Goal: Task Accomplishment & Management: Complete application form

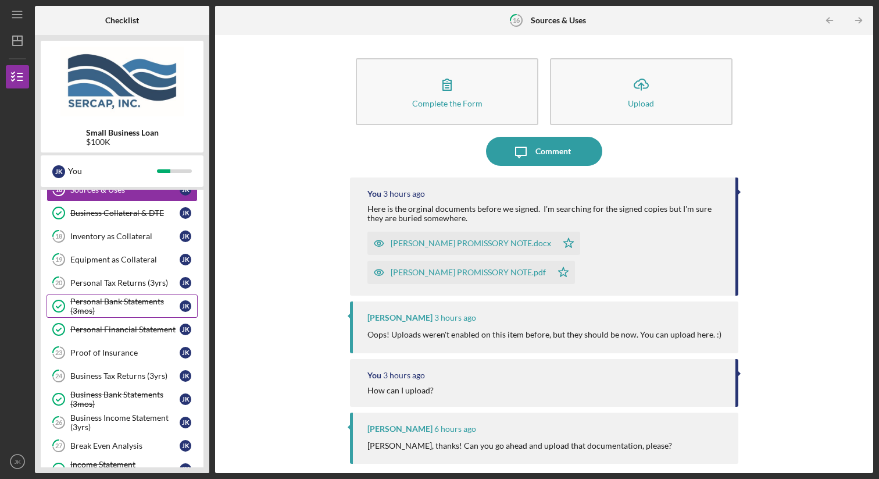
scroll to position [184, 0]
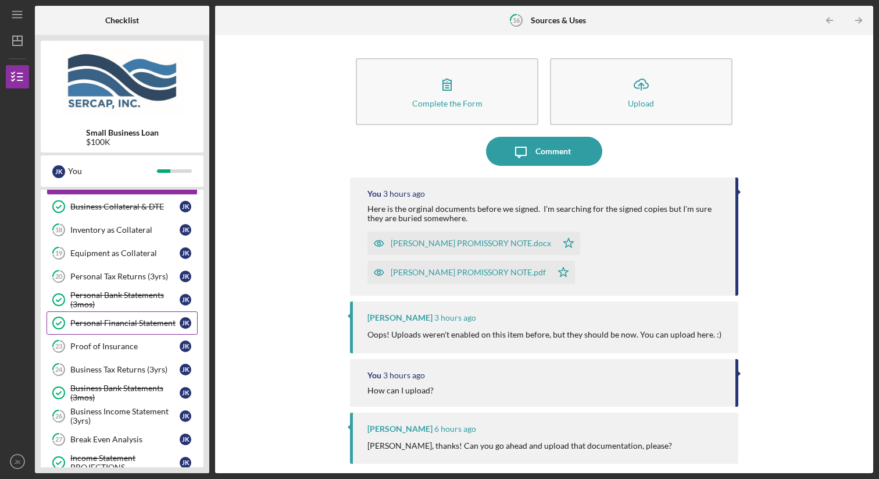
click at [136, 324] on div "Personal Financial Statement" at bounding box center [124, 322] width 109 height 9
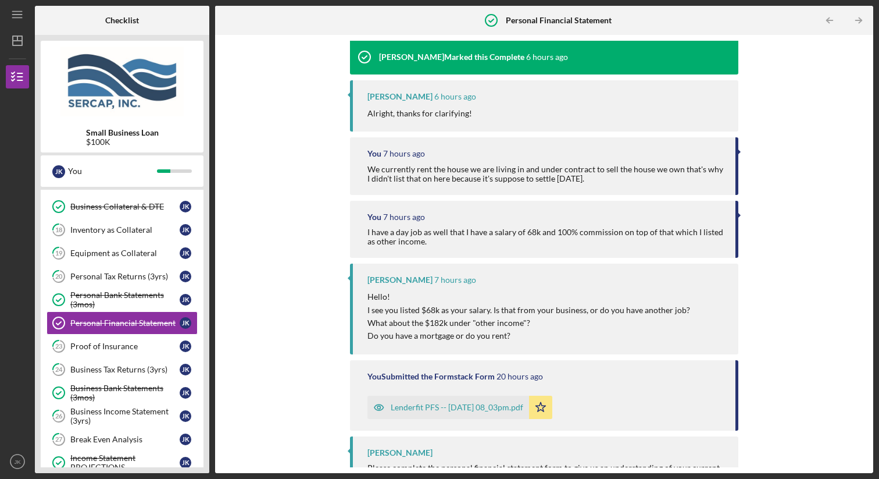
scroll to position [167, 0]
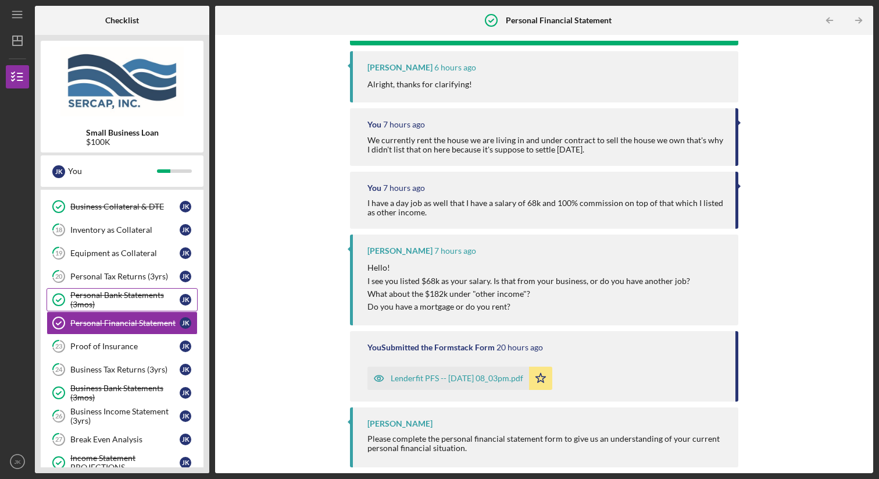
click at [119, 301] on div "Personal Bank Statements (3mos)" at bounding box center [124, 299] width 109 height 19
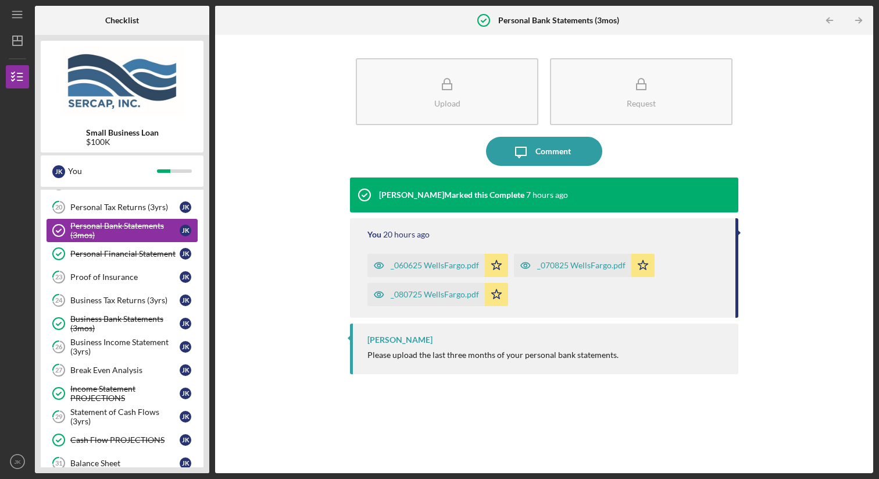
scroll to position [256, 0]
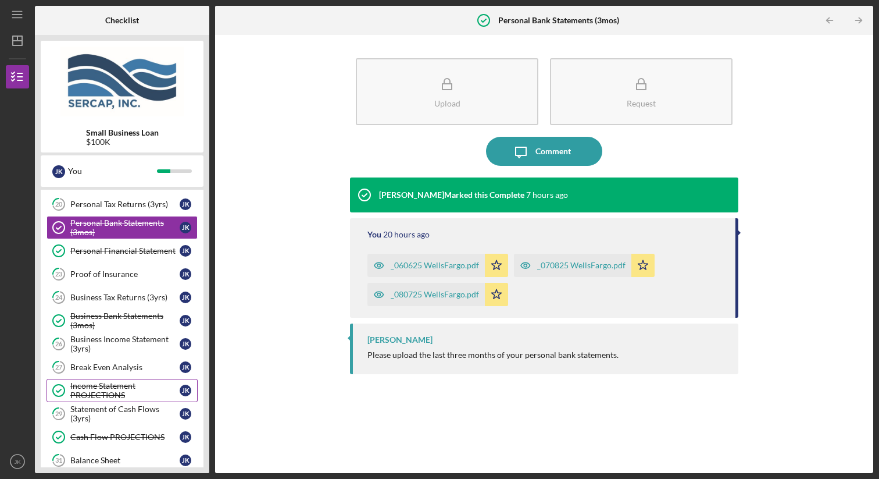
click at [124, 386] on div "Income Statement PROJECTIONS" at bounding box center [124, 390] width 109 height 19
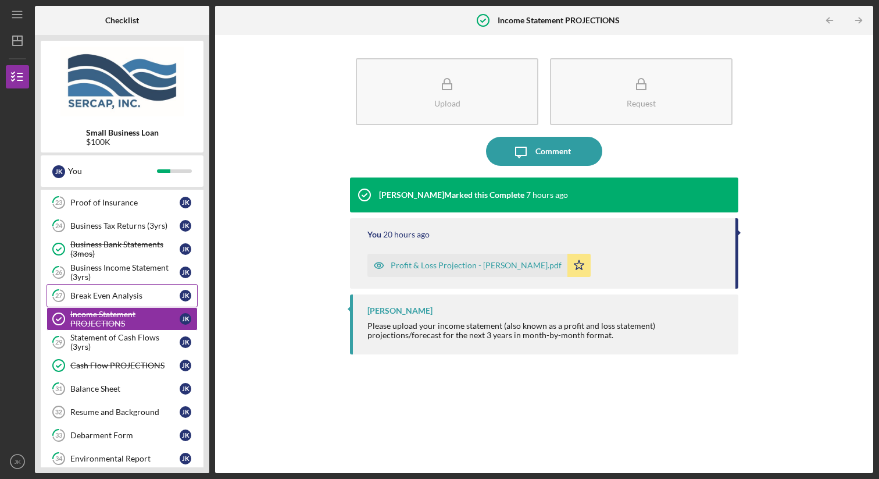
scroll to position [329, 0]
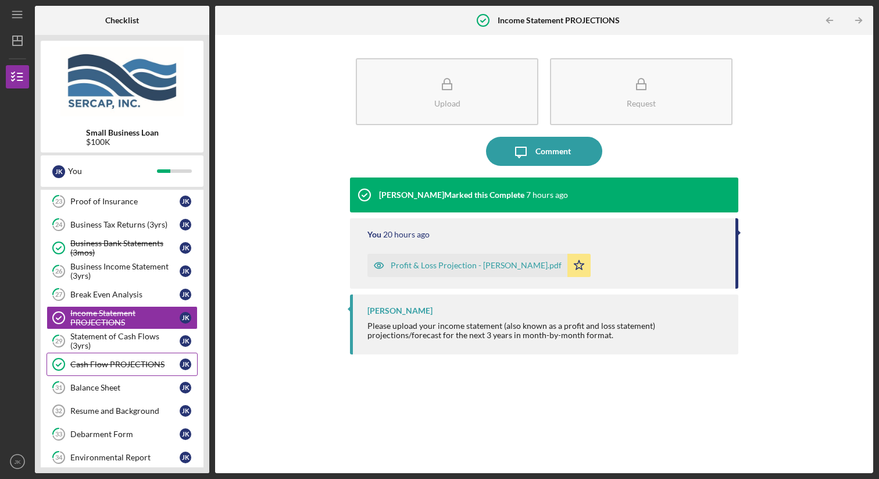
click at [132, 362] on div "Cash Flow PROJECTIONS" at bounding box center [124, 363] width 109 height 9
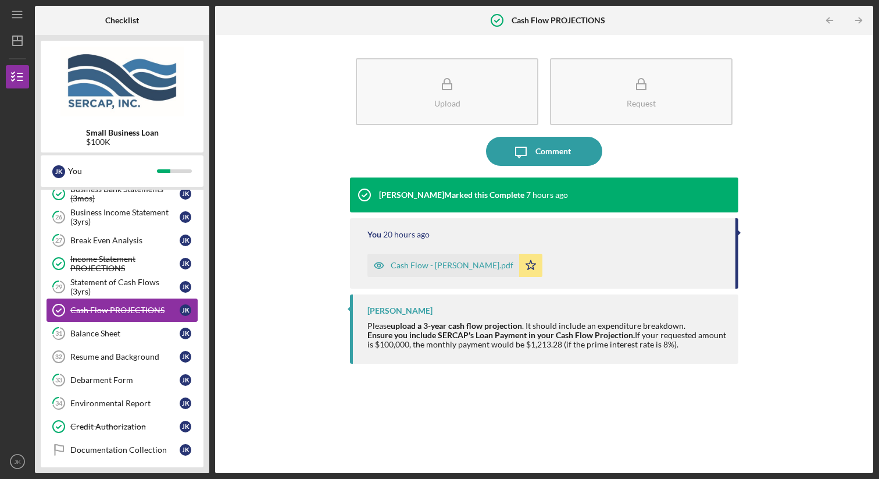
scroll to position [395, 0]
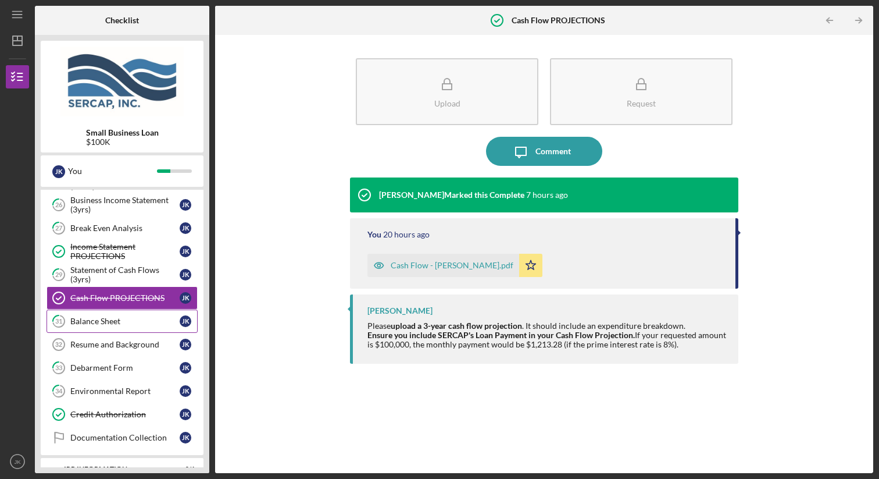
click at [129, 327] on link "31 Balance Sheet J K" at bounding box center [122, 320] width 151 height 23
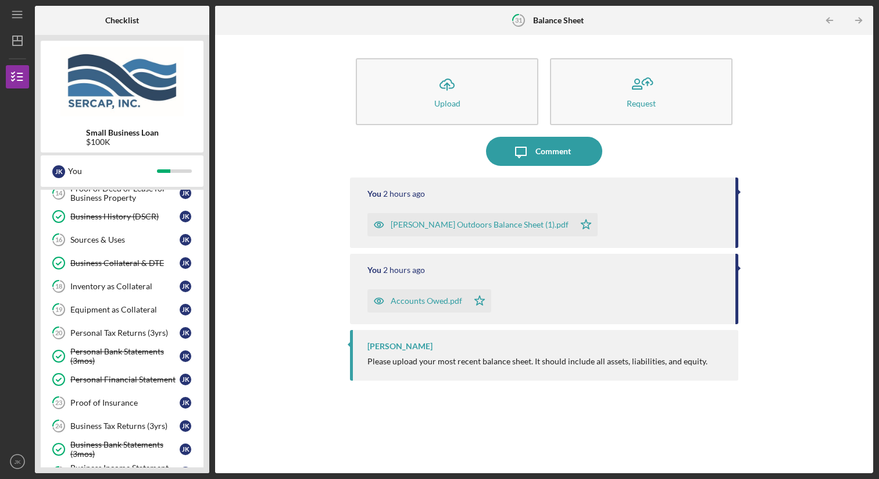
scroll to position [124, 0]
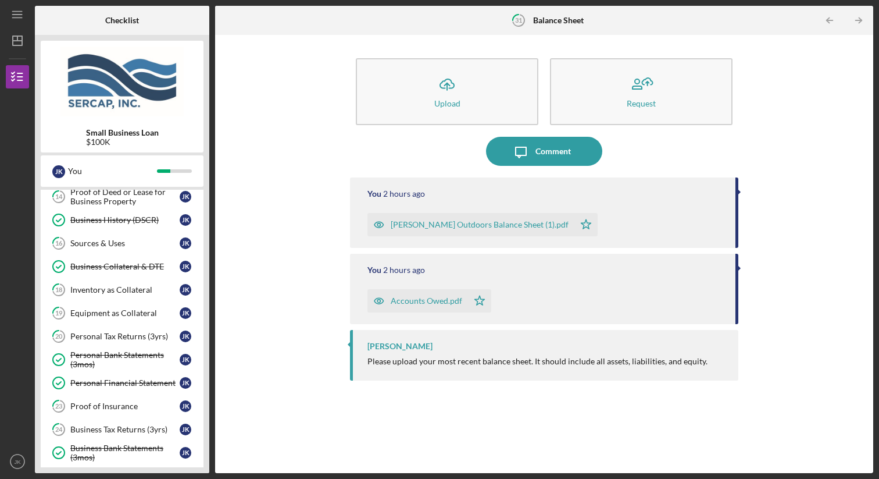
click at [133, 332] on div "Personal Tax Returns (3yrs)" at bounding box center [124, 336] width 109 height 9
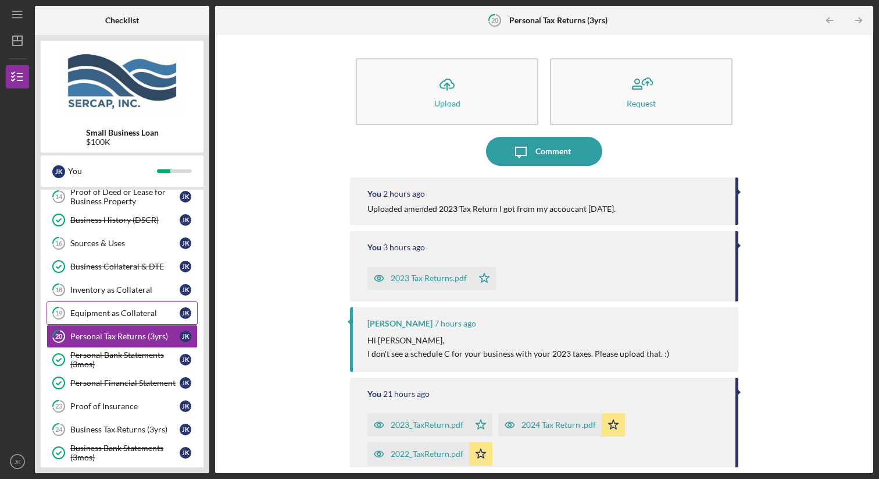
click at [130, 312] on div "Equipment as Collateral" at bounding box center [124, 312] width 109 height 9
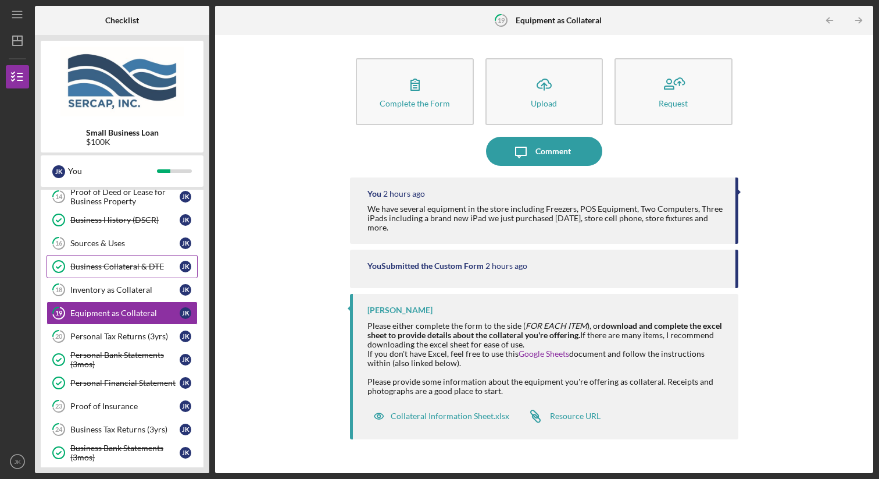
click at [130, 266] on div "Business Collateral & DTE" at bounding box center [124, 266] width 109 height 9
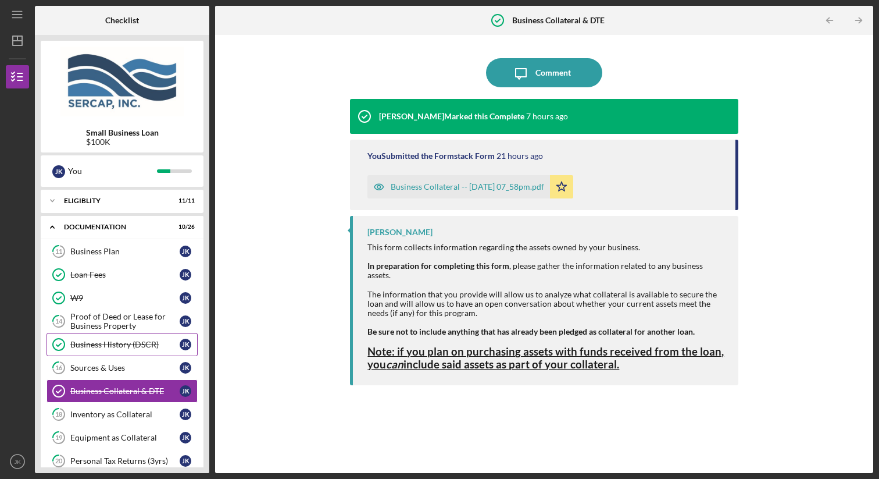
click at [126, 344] on div "Business History (DSCR)" at bounding box center [124, 344] width 109 height 9
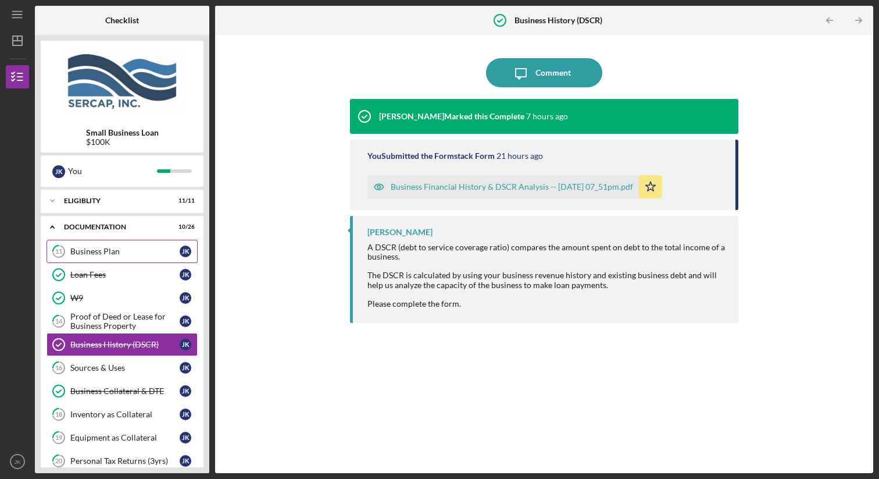
click at [115, 253] on div "Business Plan" at bounding box center [124, 251] width 109 height 9
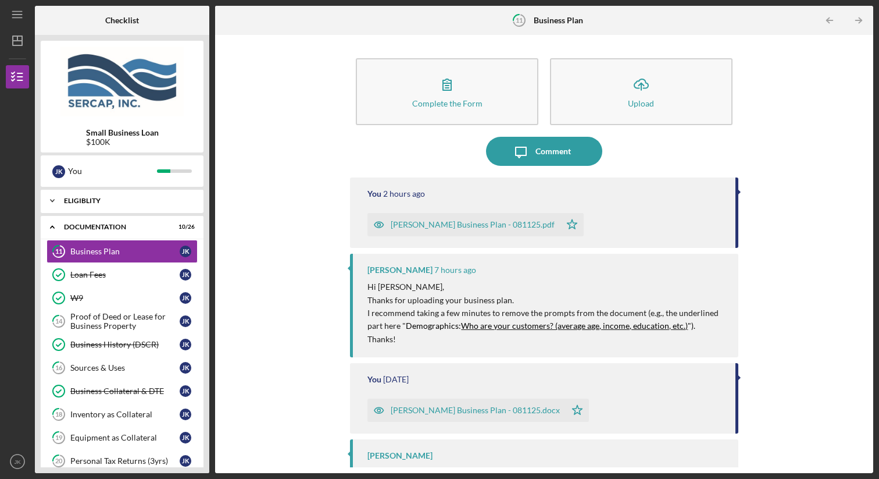
click at [124, 200] on div "Eligiblity" at bounding box center [126, 200] width 125 height 7
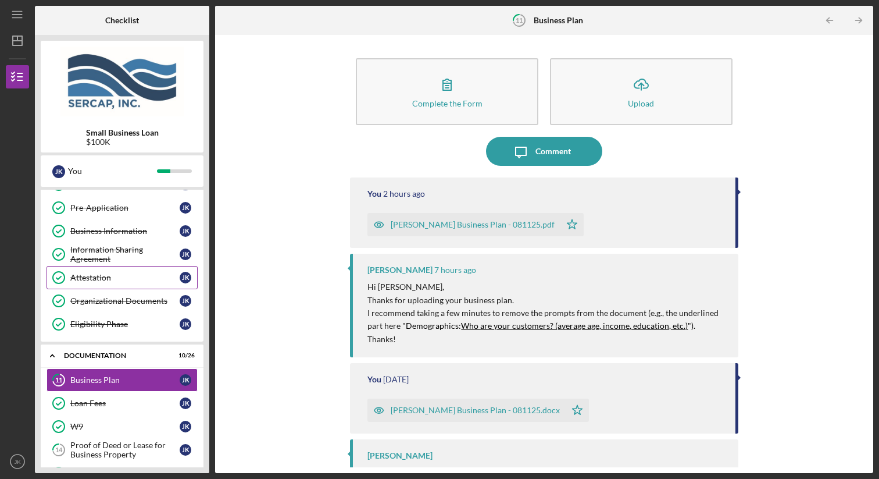
scroll to position [146, 0]
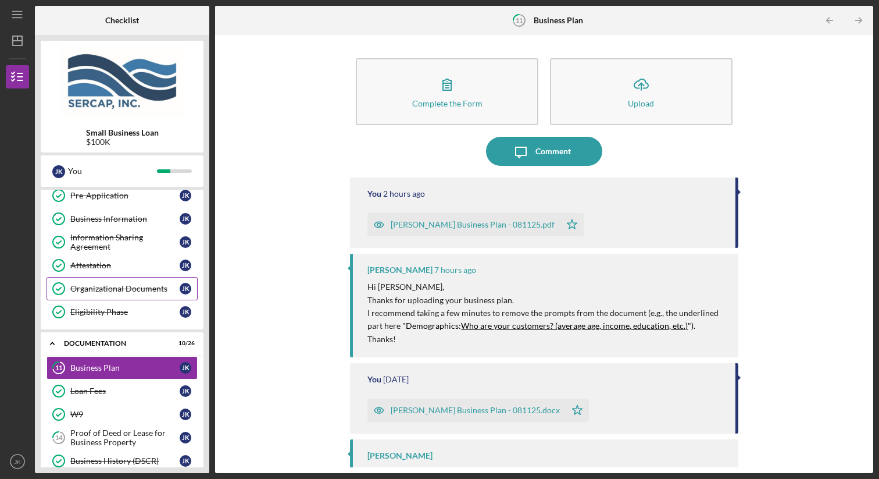
click at [132, 286] on div "Organizational Documents" at bounding box center [124, 288] width 109 height 9
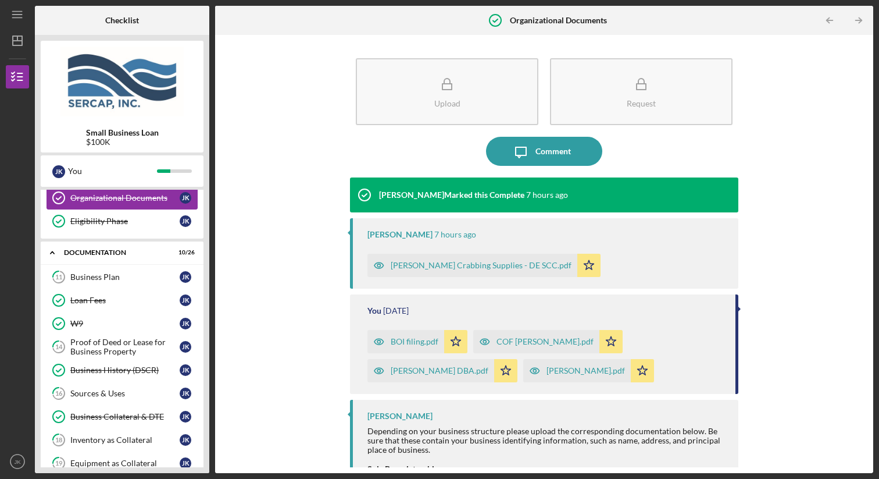
scroll to position [261, 0]
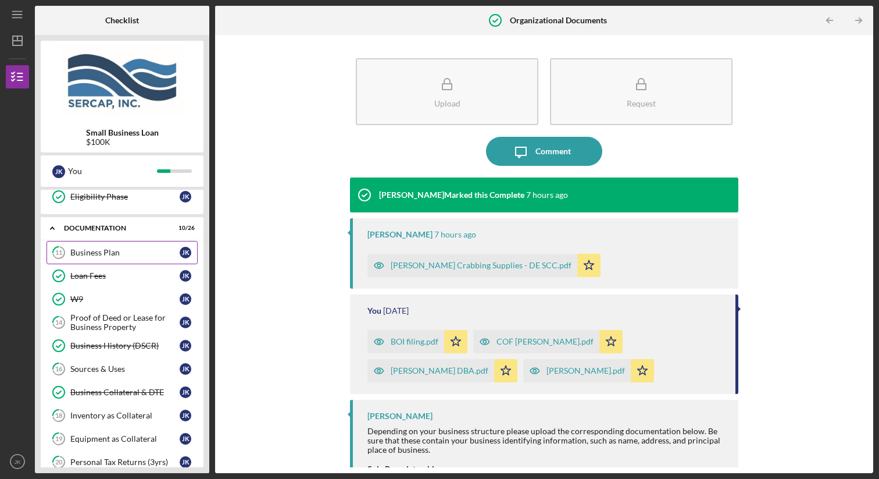
click at [122, 254] on div "Business Plan" at bounding box center [124, 252] width 109 height 9
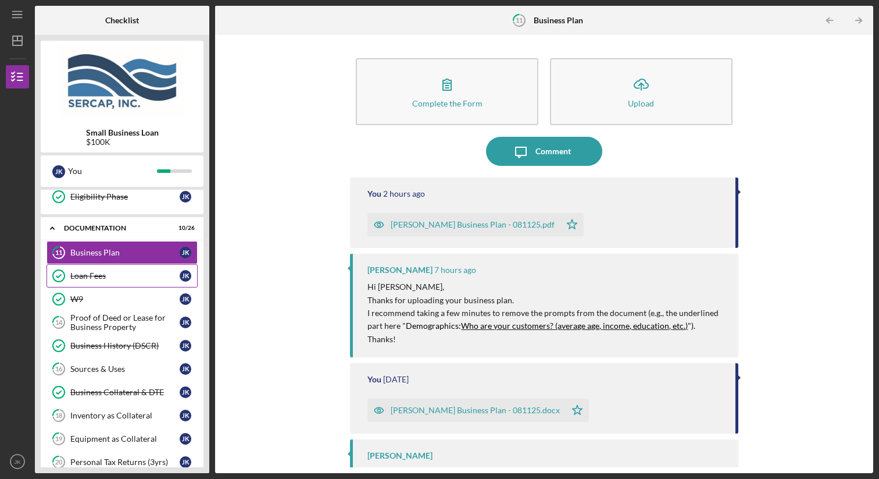
click at [120, 278] on div "Loan Fees" at bounding box center [124, 275] width 109 height 9
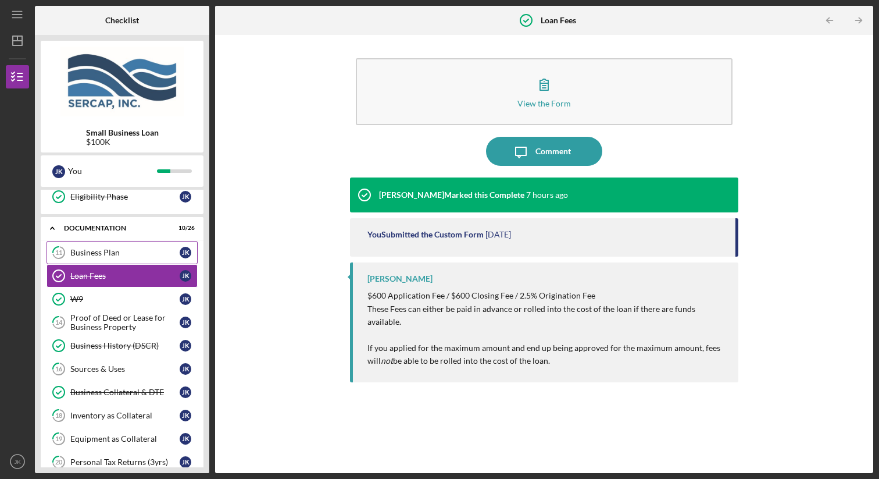
click at [122, 258] on link "11 Business Plan J K" at bounding box center [122, 252] width 151 height 23
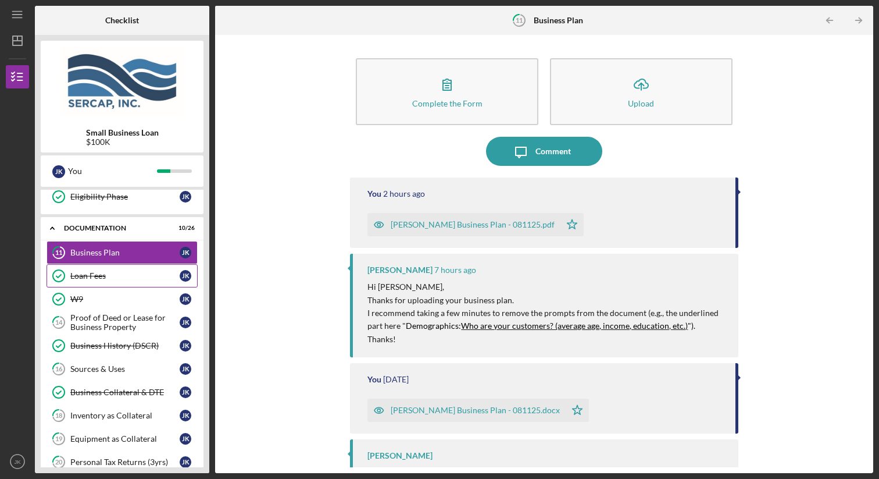
click at [126, 278] on div "Loan Fees" at bounding box center [124, 275] width 109 height 9
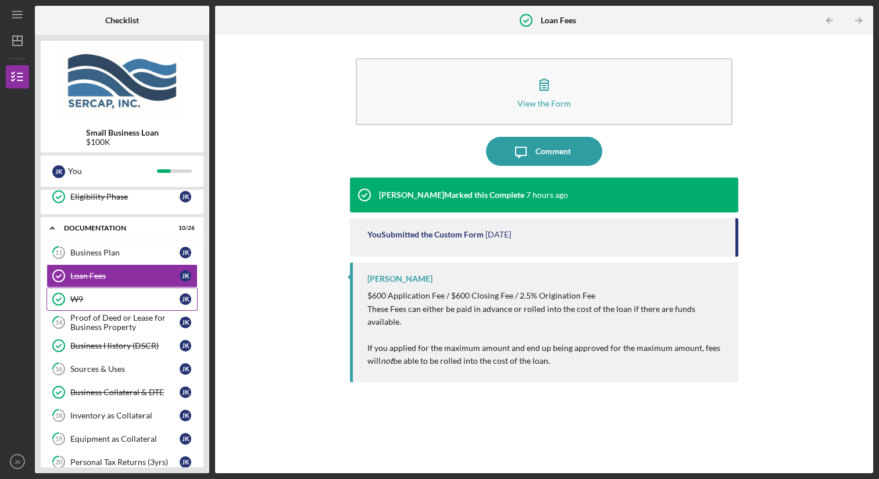
click at [122, 298] on div "W9" at bounding box center [124, 298] width 109 height 9
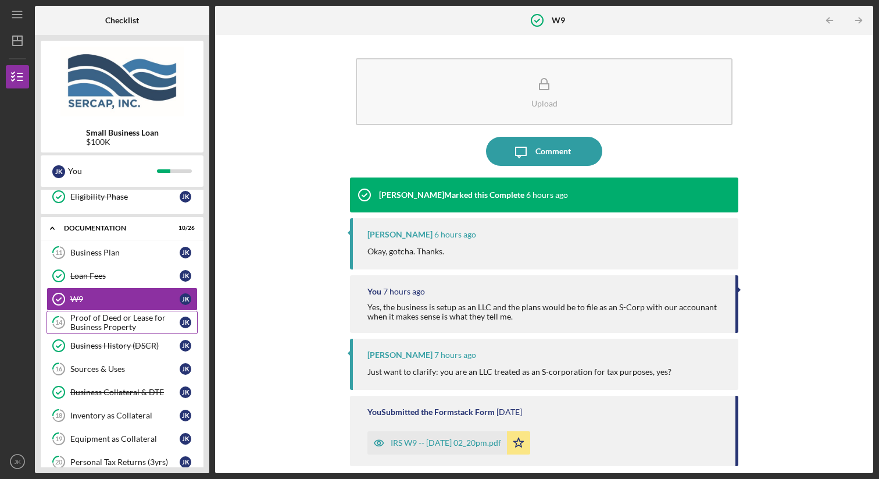
click at [119, 318] on div "Proof of Deed or Lease for Business Property" at bounding box center [124, 322] width 109 height 19
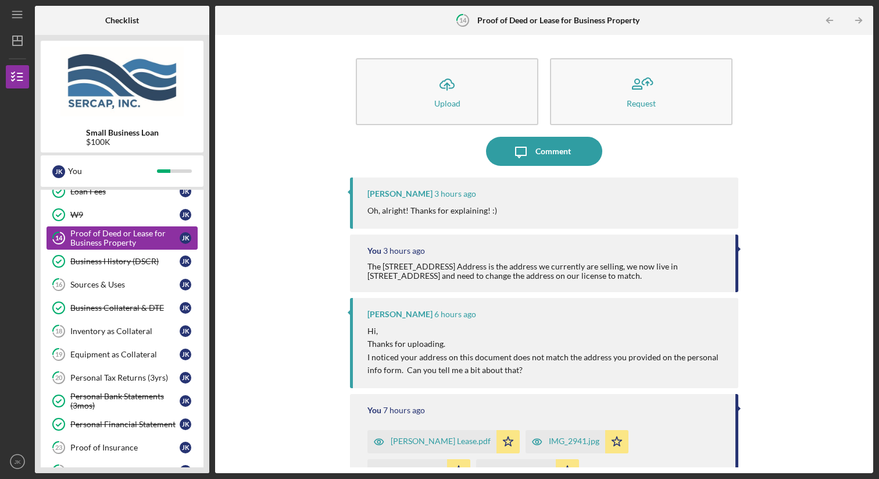
scroll to position [358, 0]
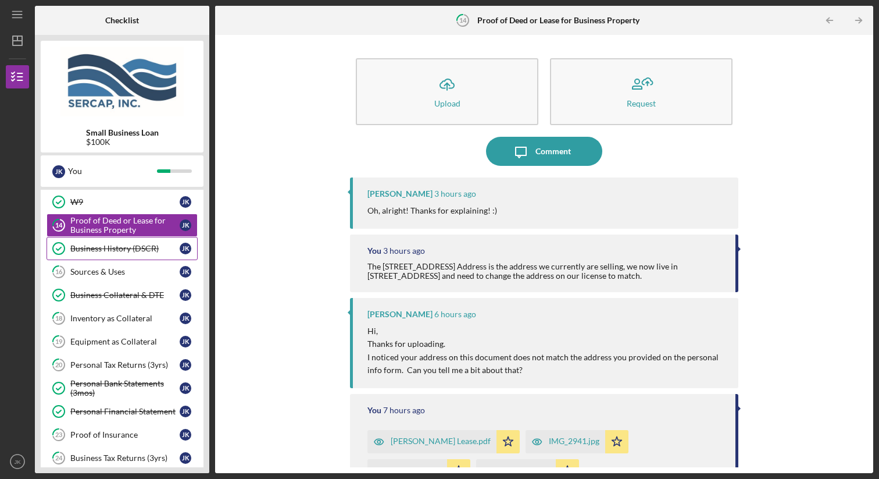
click at [128, 249] on div "Business History (DSCR)" at bounding box center [124, 248] width 109 height 9
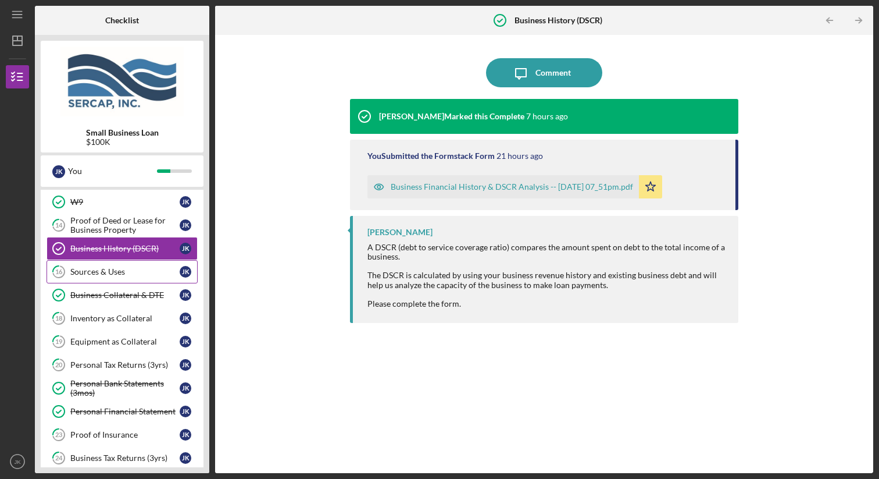
click at [127, 273] on div "Sources & Uses" at bounding box center [124, 271] width 109 height 9
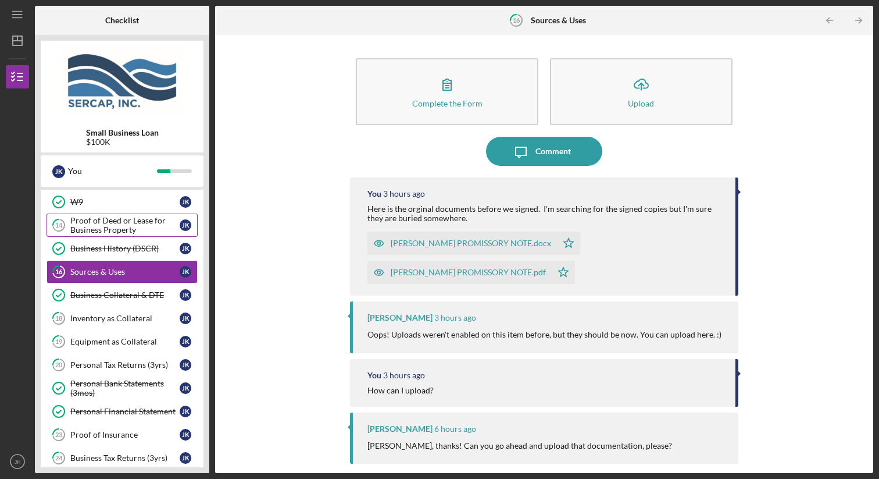
click at [129, 231] on div "Proof of Deed or Lease for Business Property" at bounding box center [124, 225] width 109 height 19
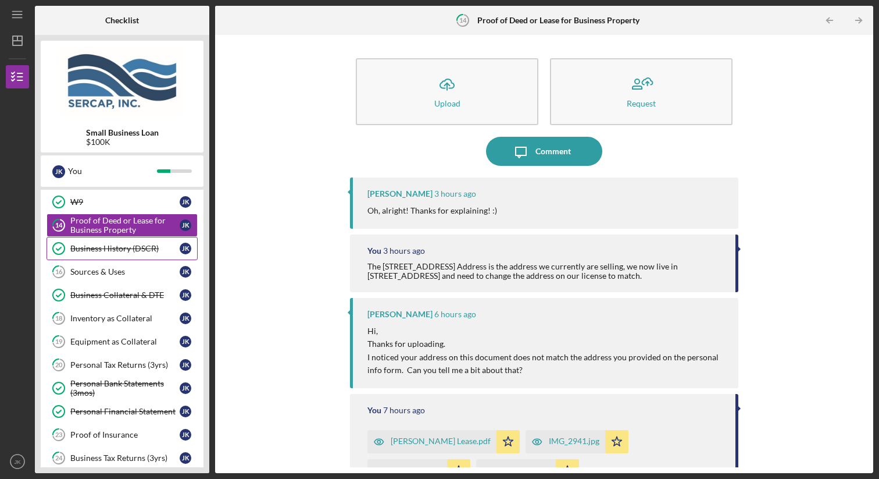
click at [130, 246] on div "Business History (DSCR)" at bounding box center [124, 248] width 109 height 9
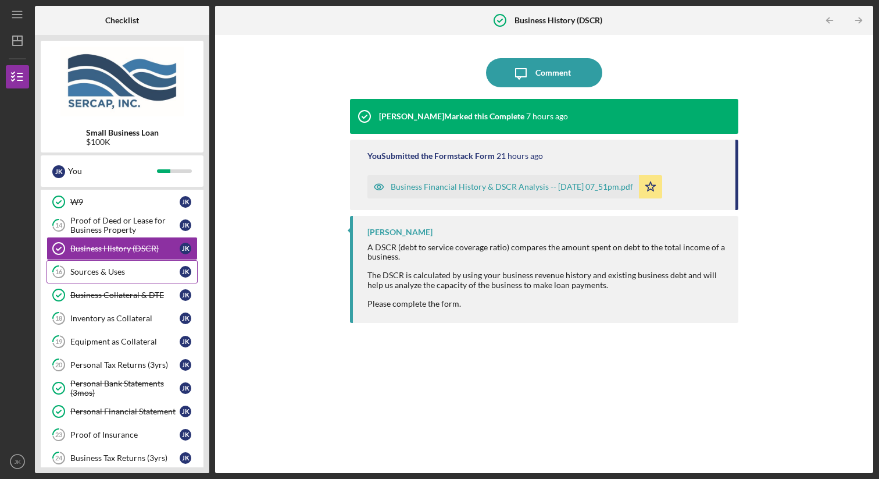
click at [130, 266] on link "16 Sources & Uses J K" at bounding box center [122, 271] width 151 height 23
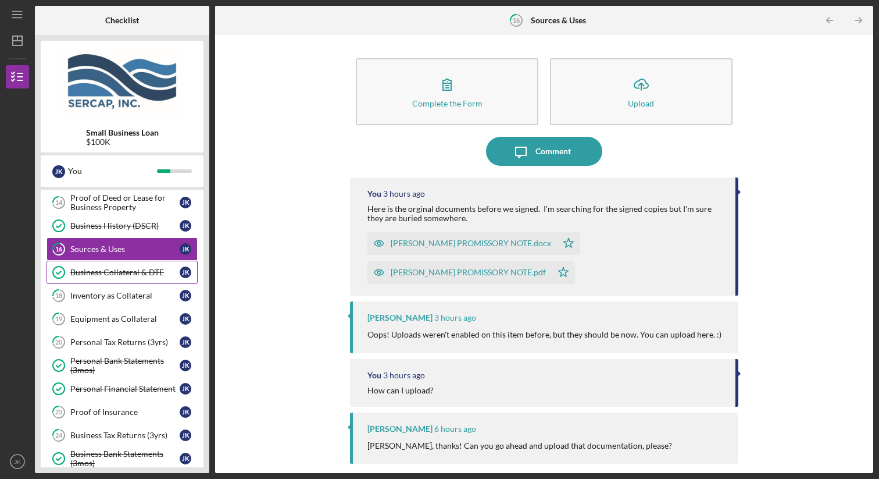
scroll to position [384, 0]
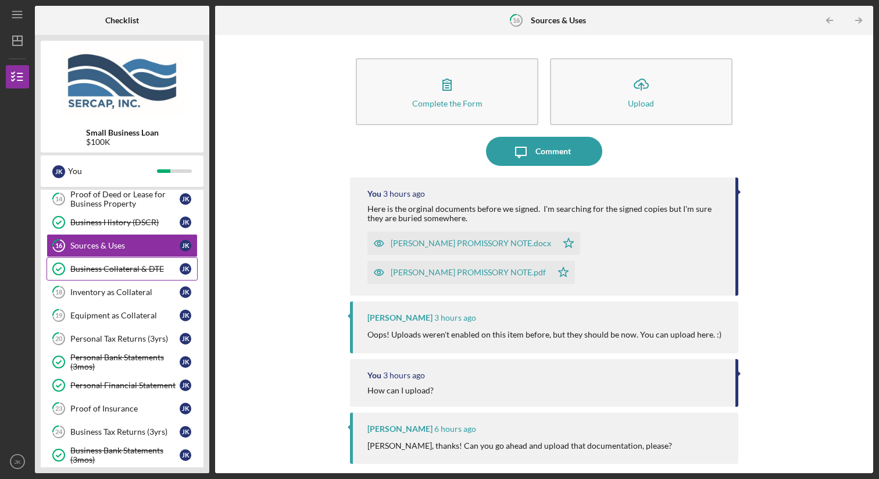
click at [141, 273] on div "Business Collateral & DTE" at bounding box center [124, 268] width 109 height 9
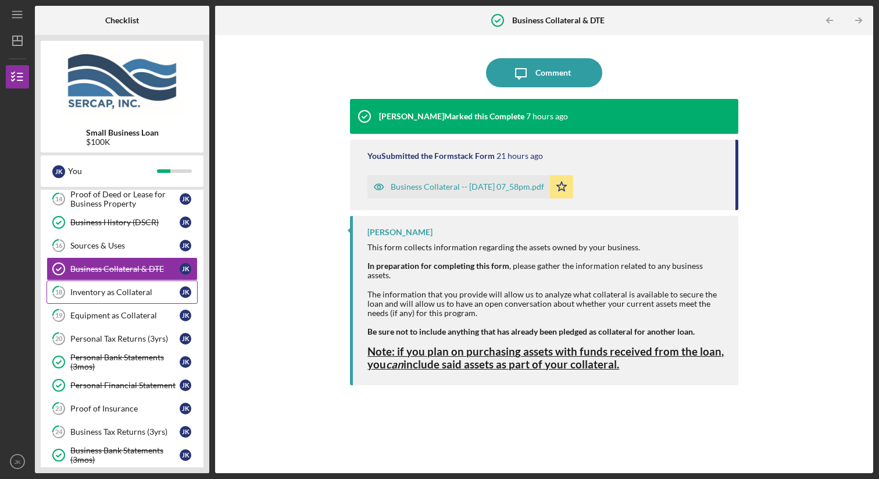
click at [141, 290] on div "Inventory as Collateral" at bounding box center [124, 291] width 109 height 9
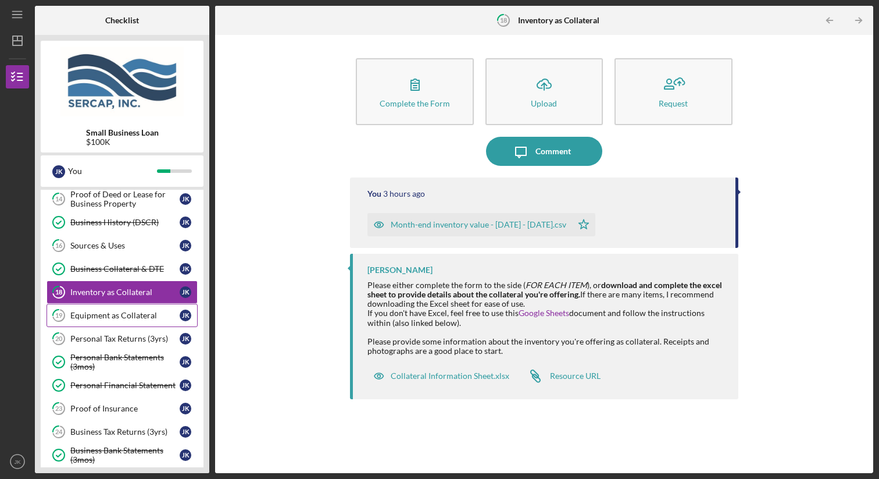
click at [139, 304] on link "19 Equipment as Collateral J K" at bounding box center [122, 315] width 151 height 23
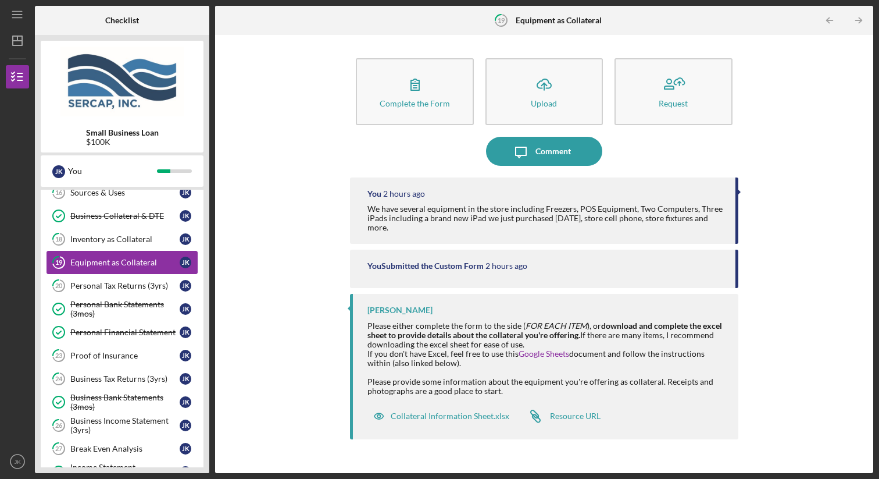
scroll to position [444, 0]
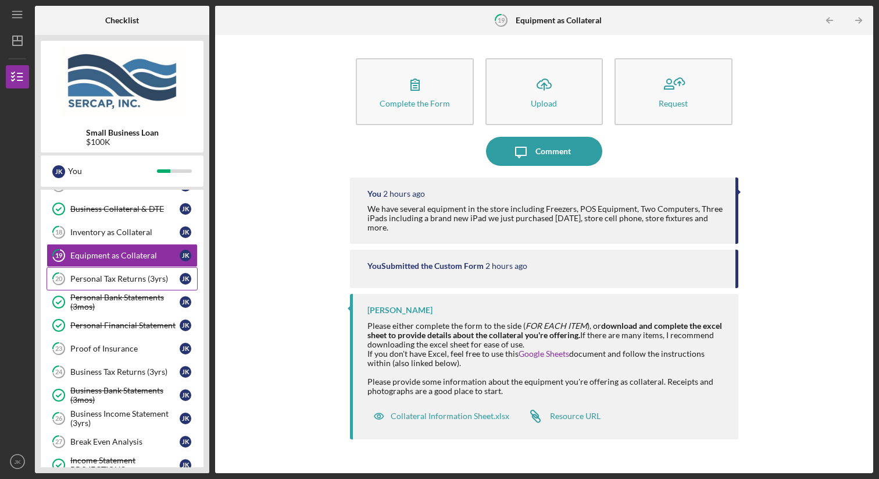
click at [141, 276] on div "Personal Tax Returns (3yrs)" at bounding box center [124, 278] width 109 height 9
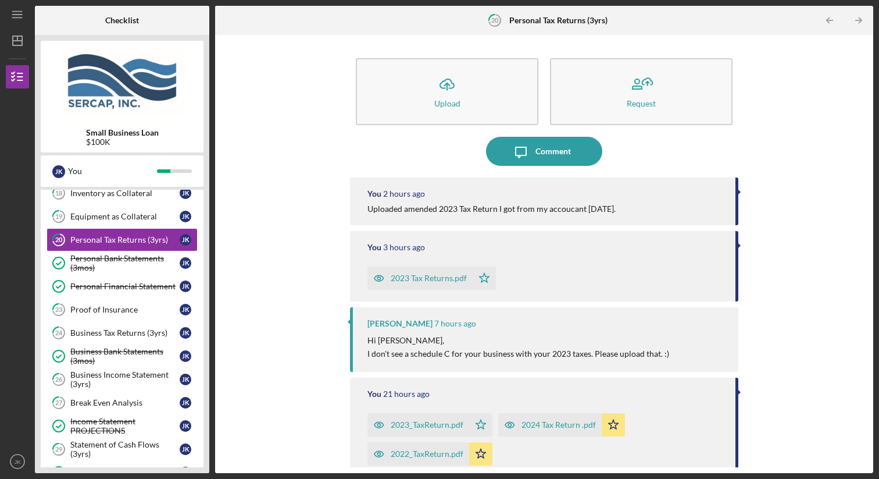
scroll to position [76, 0]
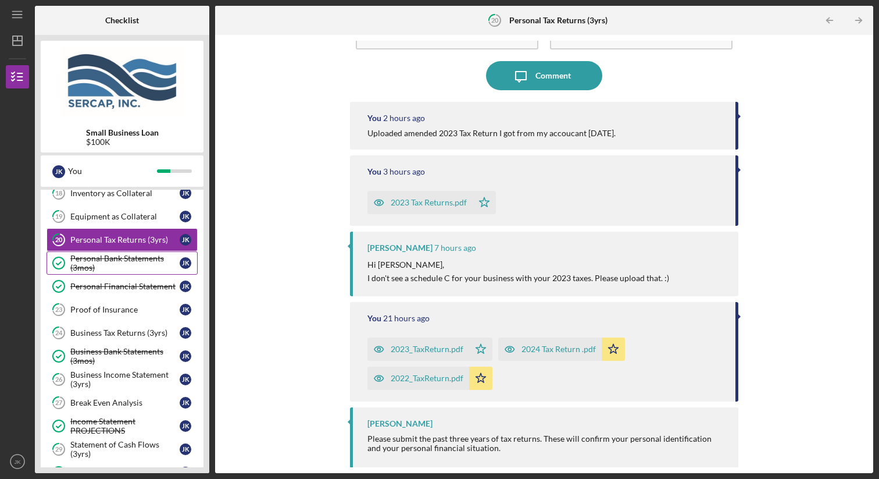
click at [127, 256] on div "Personal Bank Statements (3mos)" at bounding box center [124, 263] width 109 height 19
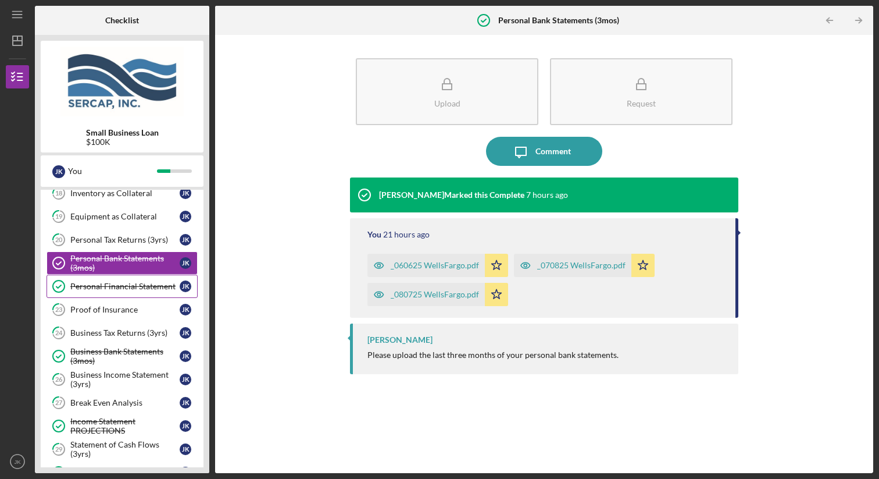
click at [126, 282] on div "Personal Financial Statement" at bounding box center [124, 285] width 109 height 9
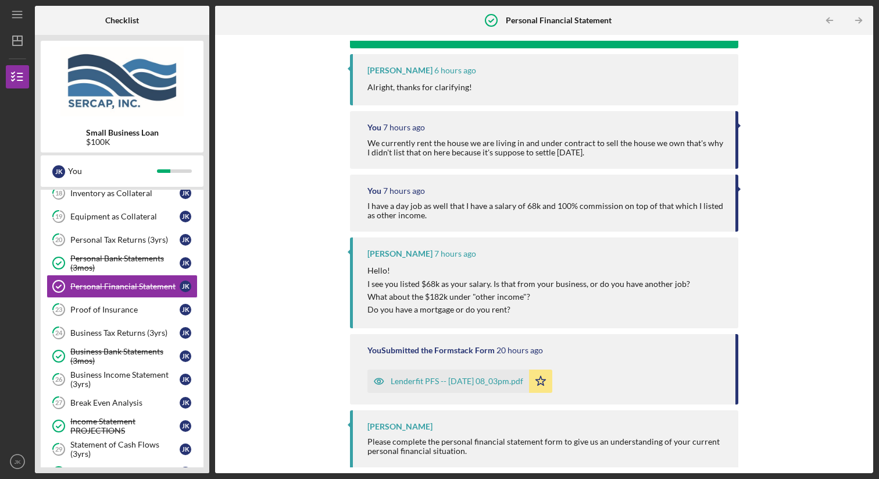
scroll to position [167, 0]
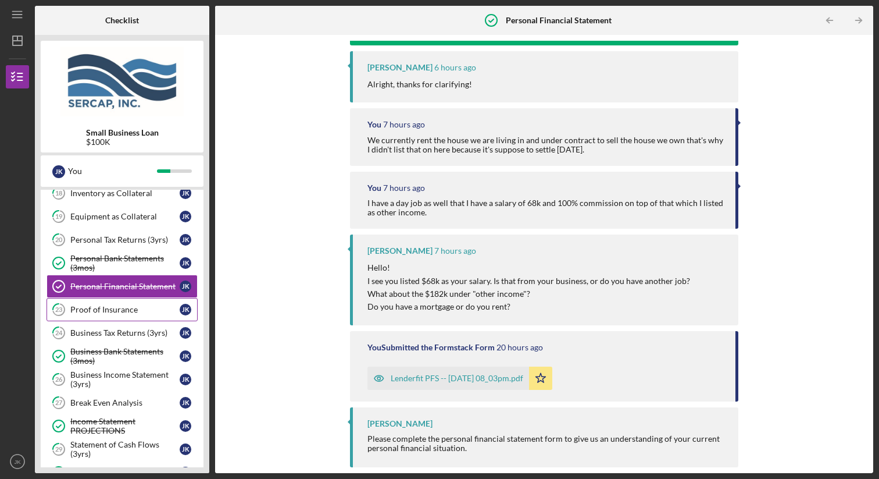
click at [129, 303] on link "23 Proof of Insurance J K" at bounding box center [122, 309] width 151 height 23
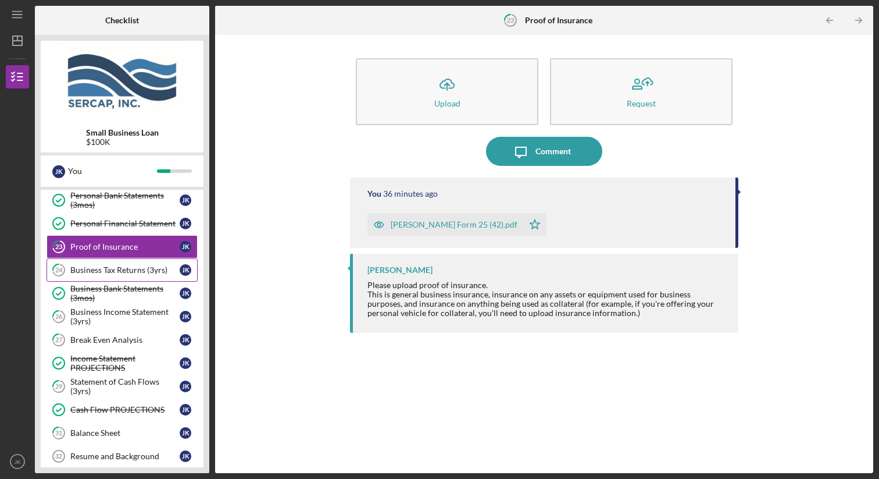
scroll to position [556, 0]
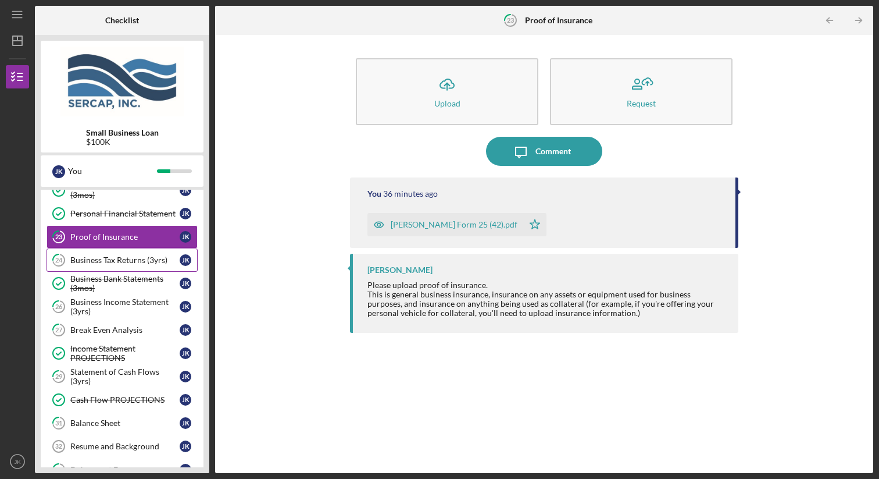
click at [136, 257] on div "Business Tax Returns (3yrs)" at bounding box center [124, 259] width 109 height 9
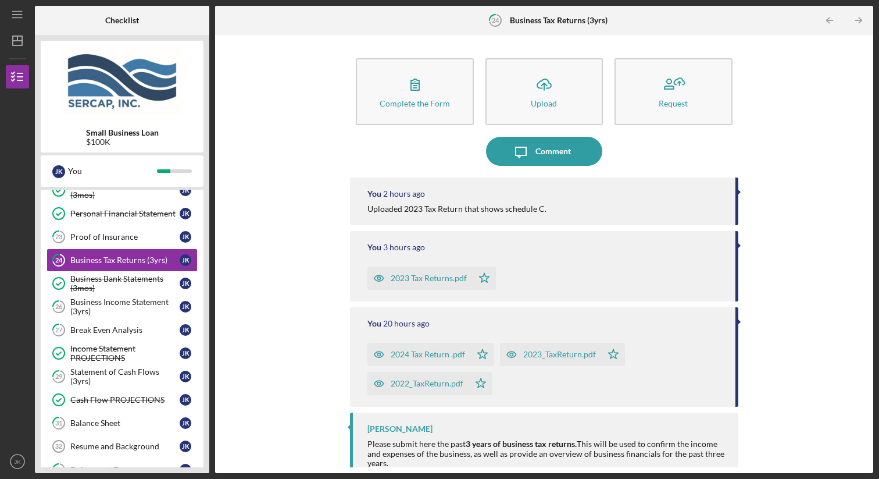
scroll to position [15, 0]
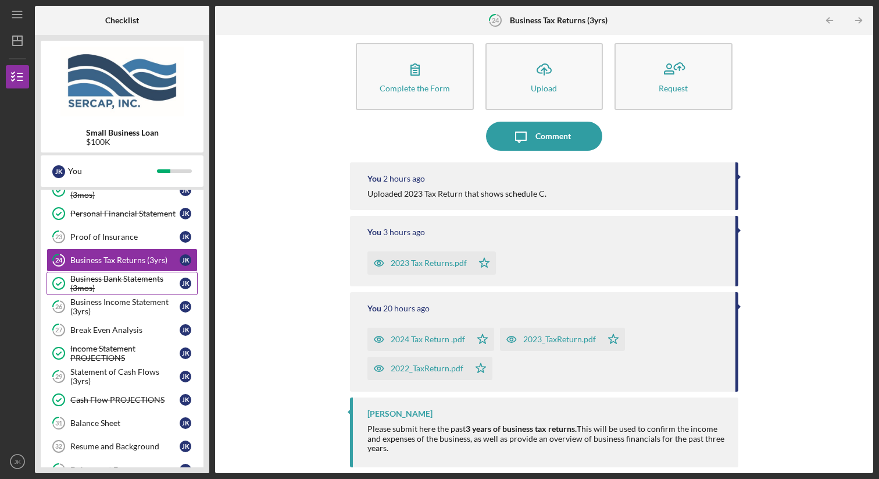
click at [123, 281] on div "Business Bank Statements (3mos)" at bounding box center [124, 283] width 109 height 19
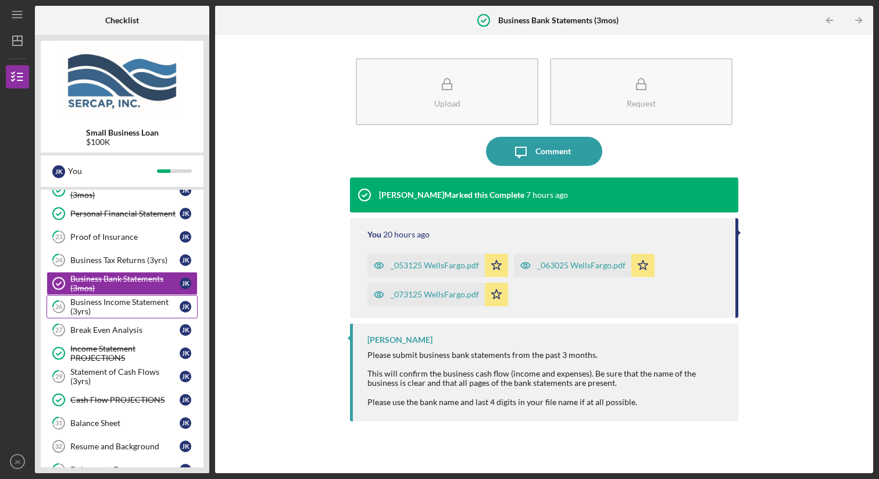
click at [112, 295] on link "26 Business Income Statement (3yrs) J K" at bounding box center [122, 306] width 151 height 23
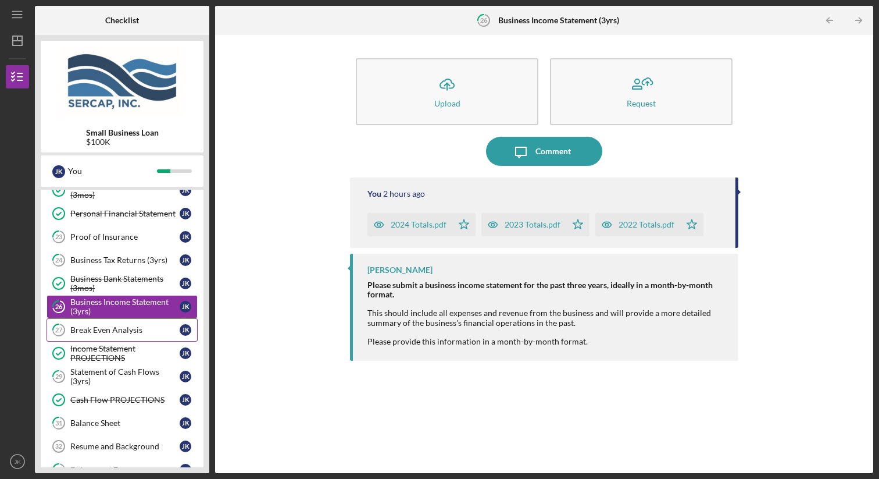
click at [124, 327] on div "Break Even Analysis" at bounding box center [124, 329] width 109 height 9
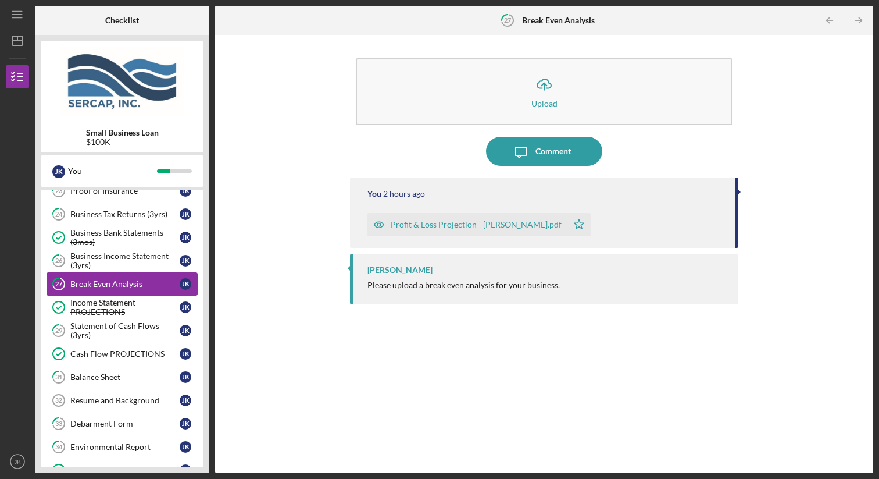
scroll to position [610, 0]
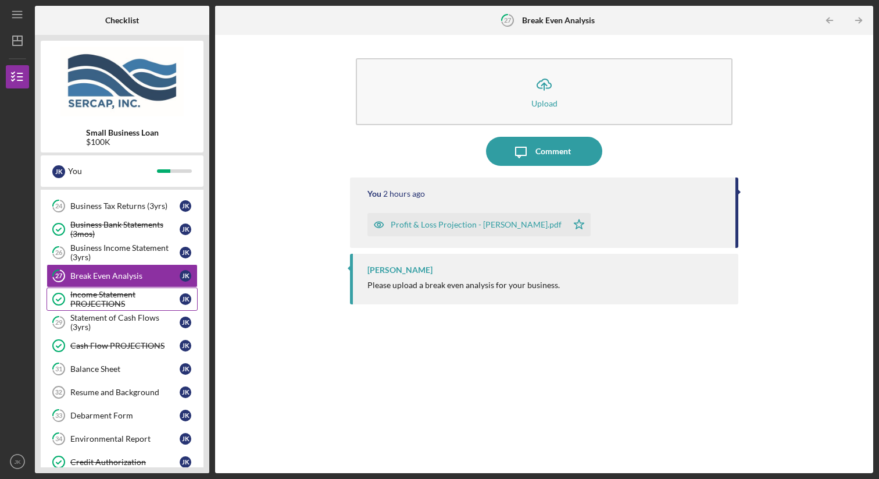
click at [130, 302] on div "Income Statement PROJECTIONS" at bounding box center [124, 299] width 109 height 19
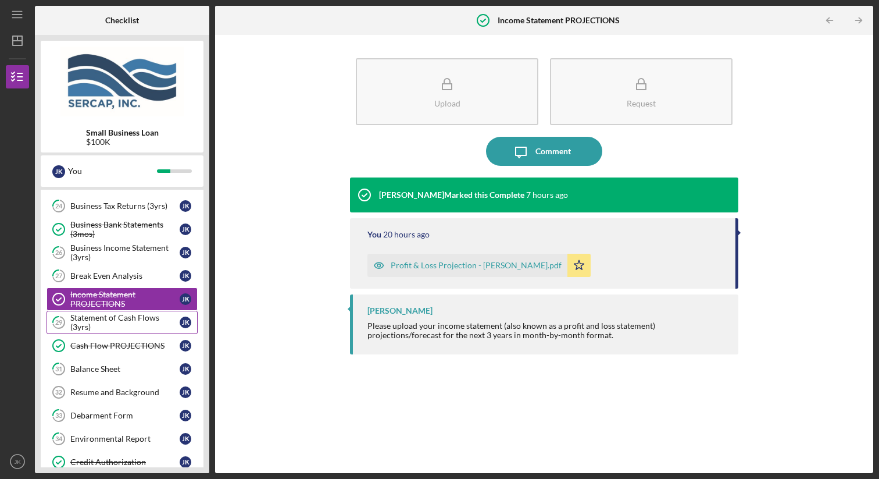
click at [133, 320] on div "Statement of Cash Flows (3yrs)" at bounding box center [124, 322] width 109 height 19
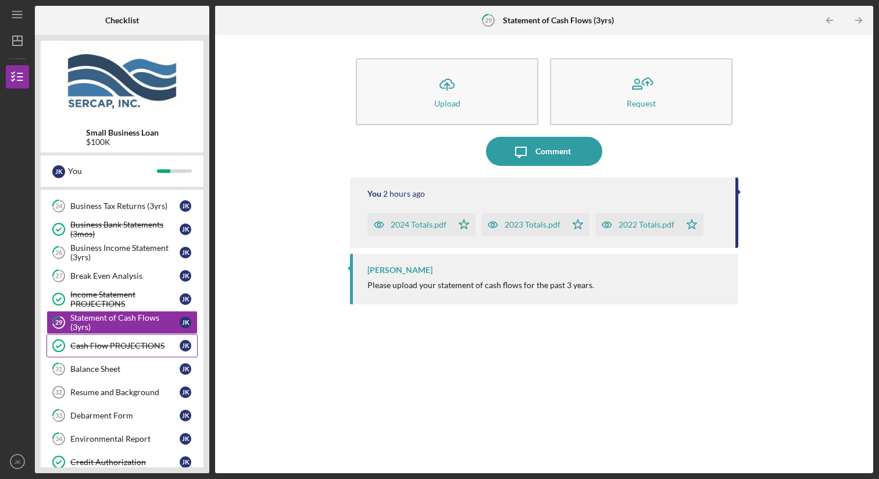
click at [134, 344] on div "Cash Flow PROJECTIONS" at bounding box center [124, 345] width 109 height 9
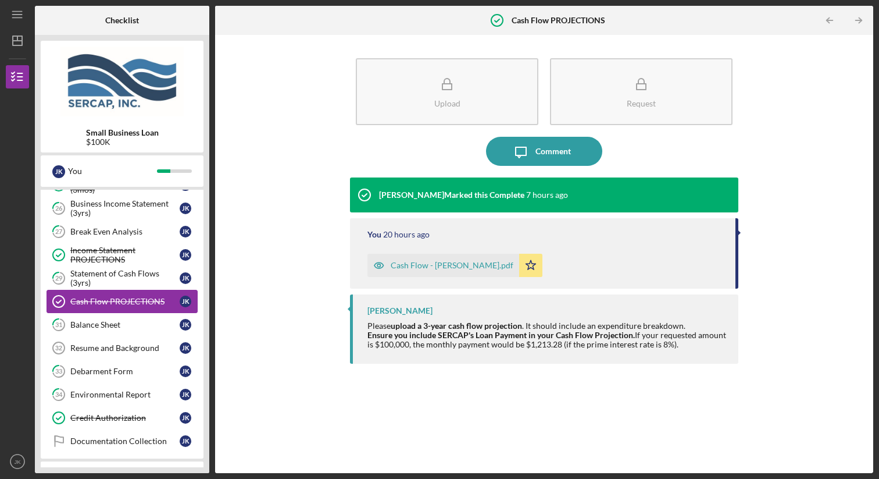
scroll to position [700, 0]
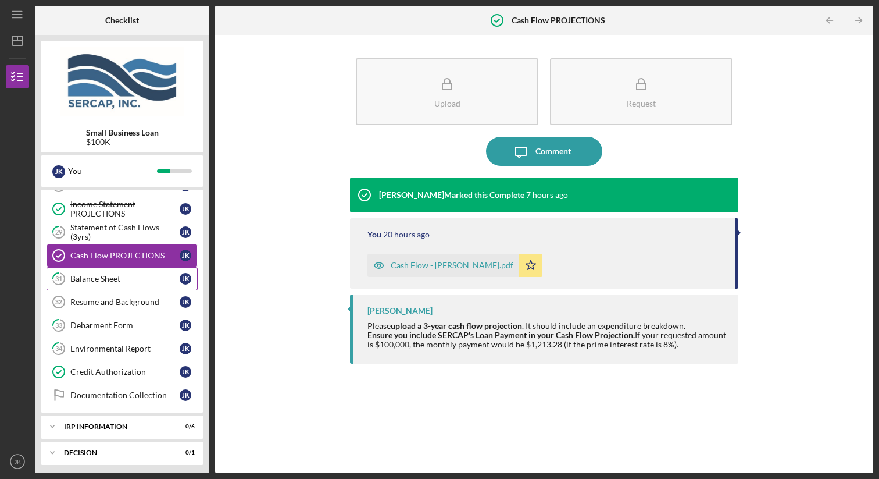
click at [132, 280] on div "Balance Sheet" at bounding box center [124, 278] width 109 height 9
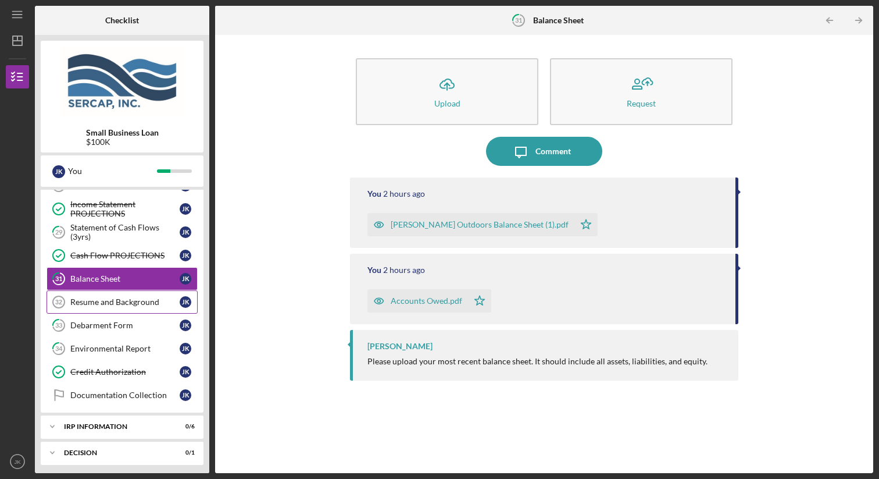
click at [132, 297] on div "Resume and Background" at bounding box center [124, 301] width 109 height 9
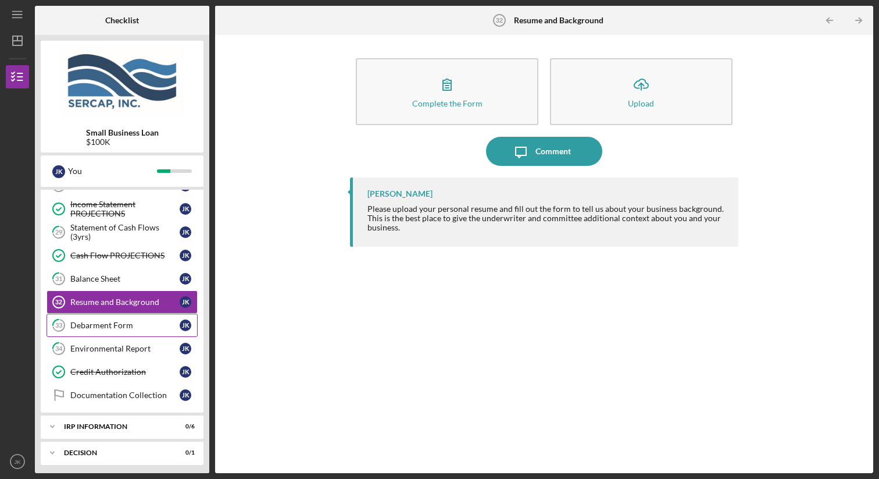
click at [132, 317] on link "33 Debarment Form J K" at bounding box center [122, 324] width 151 height 23
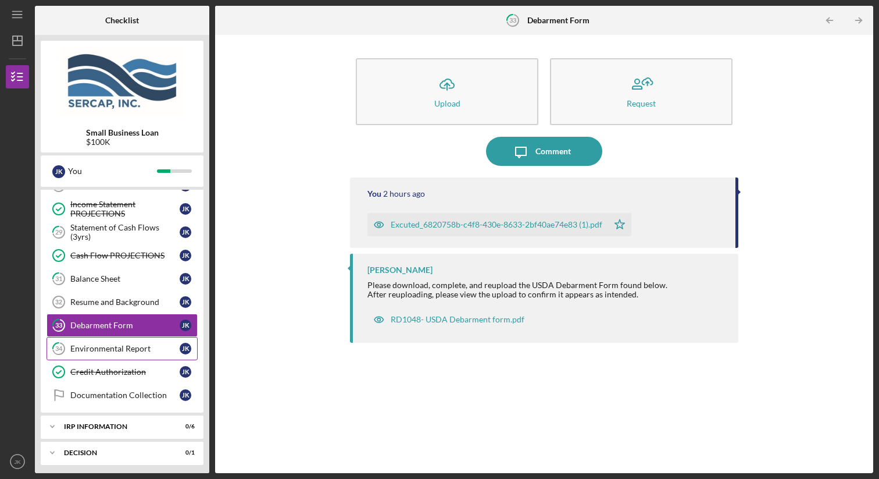
click at [134, 345] on div "Environmental Report" at bounding box center [124, 348] width 109 height 9
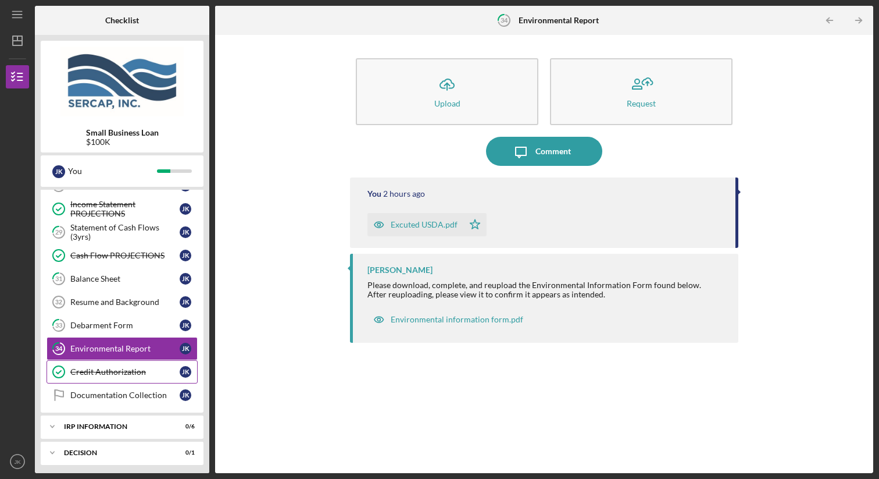
click at [130, 372] on div "Credit Authorization" at bounding box center [124, 371] width 109 height 9
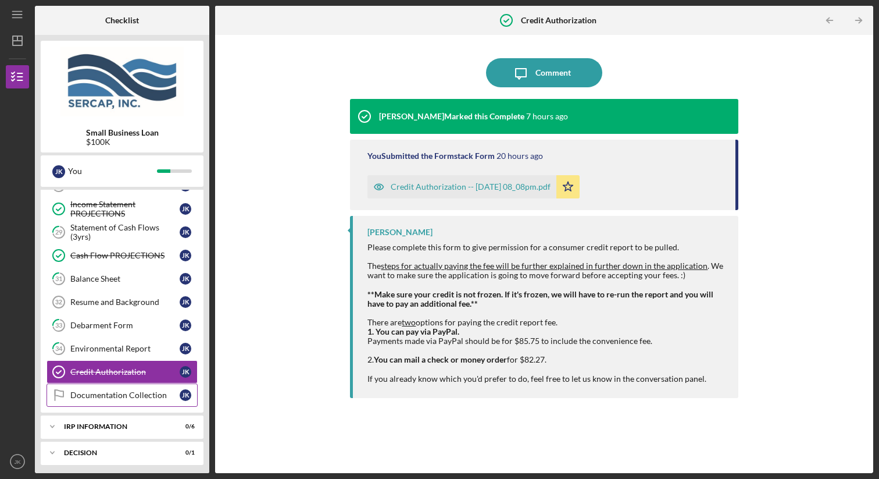
click at [130, 397] on div "Documentation Collection" at bounding box center [124, 394] width 109 height 9
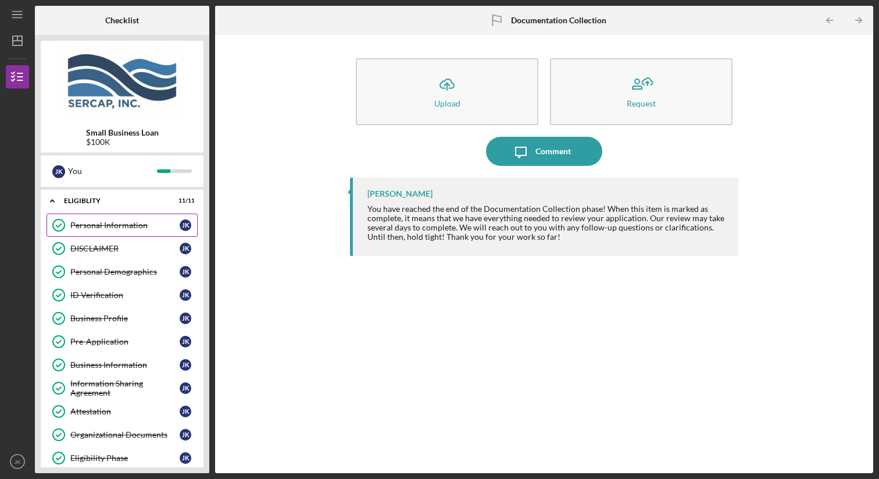
click at [110, 232] on link "Personal Information Personal Information J K" at bounding box center [122, 224] width 151 height 23
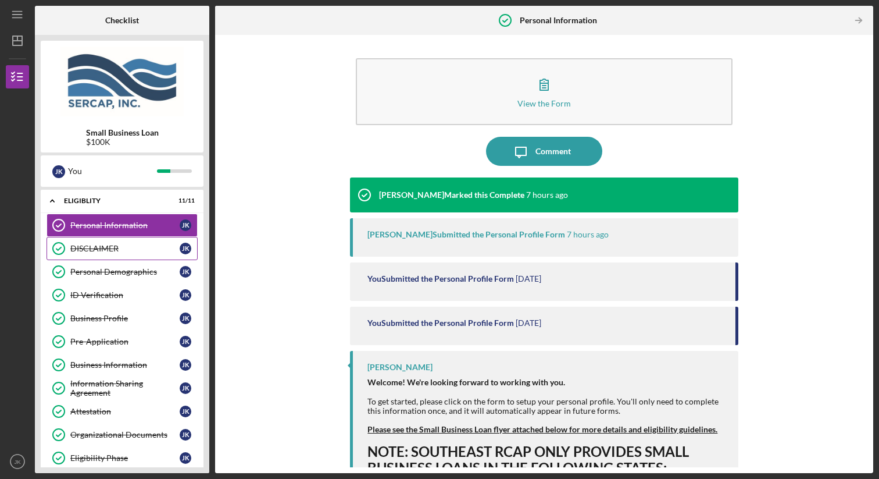
click at [106, 254] on link "DISCLAIMER DISCLAIMER J K" at bounding box center [122, 248] width 151 height 23
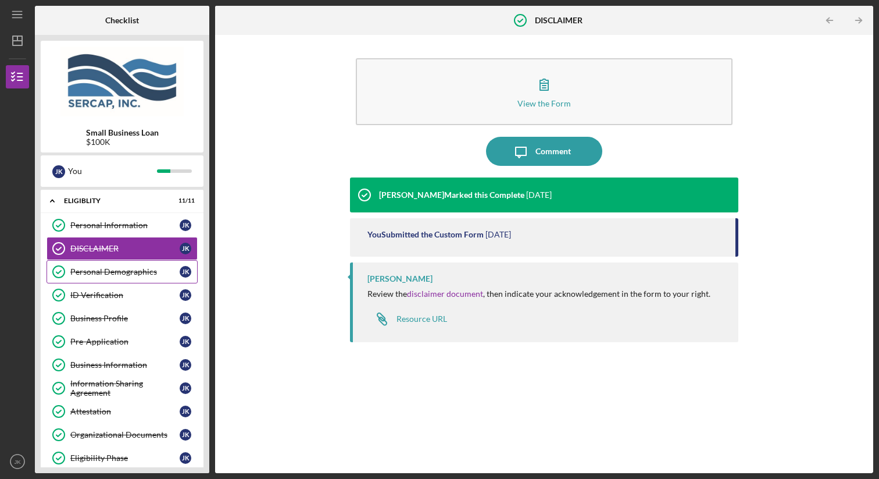
click at [106, 270] on div "Personal Demographics" at bounding box center [124, 271] width 109 height 9
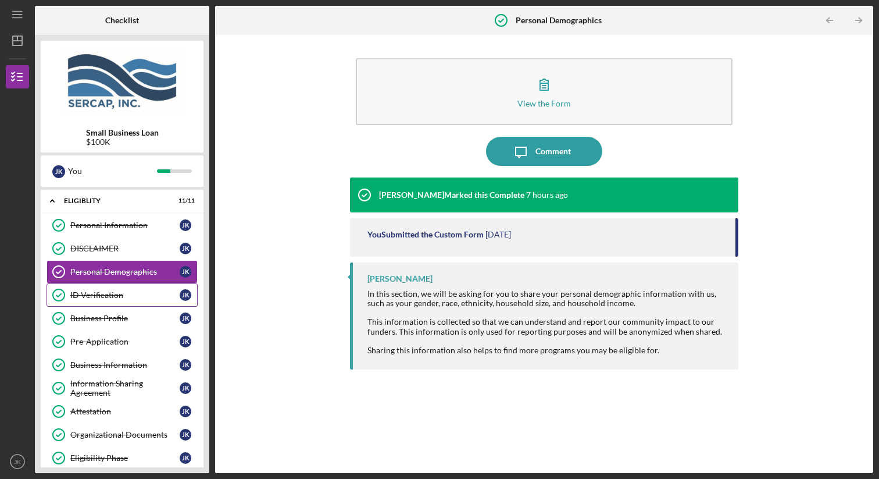
click at [104, 291] on div "ID Verification" at bounding box center [124, 294] width 109 height 9
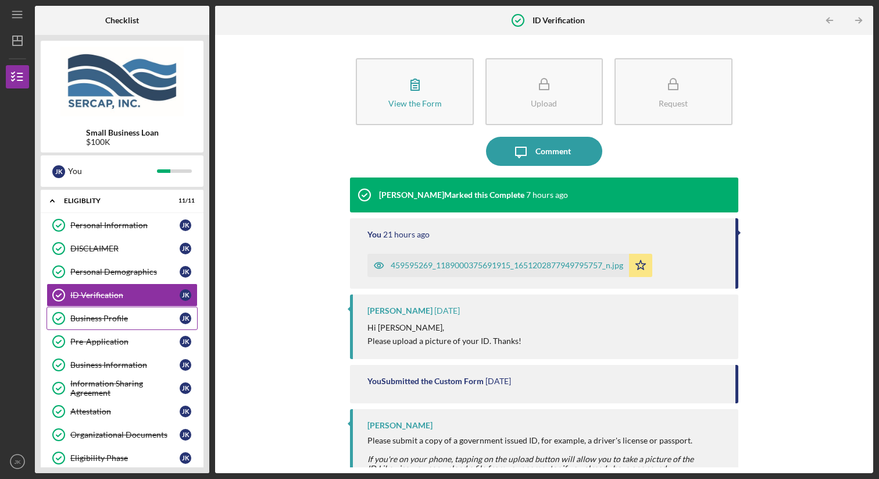
click at [102, 315] on div "Business Profile" at bounding box center [124, 317] width 109 height 9
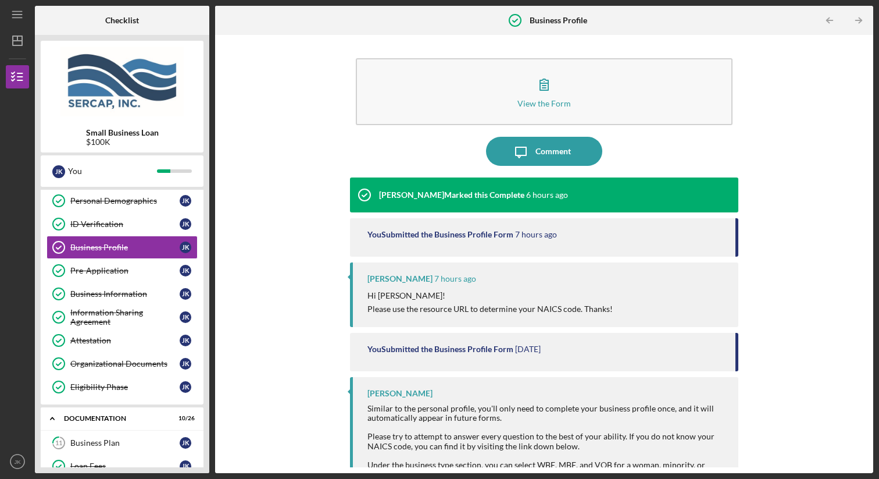
scroll to position [65, 0]
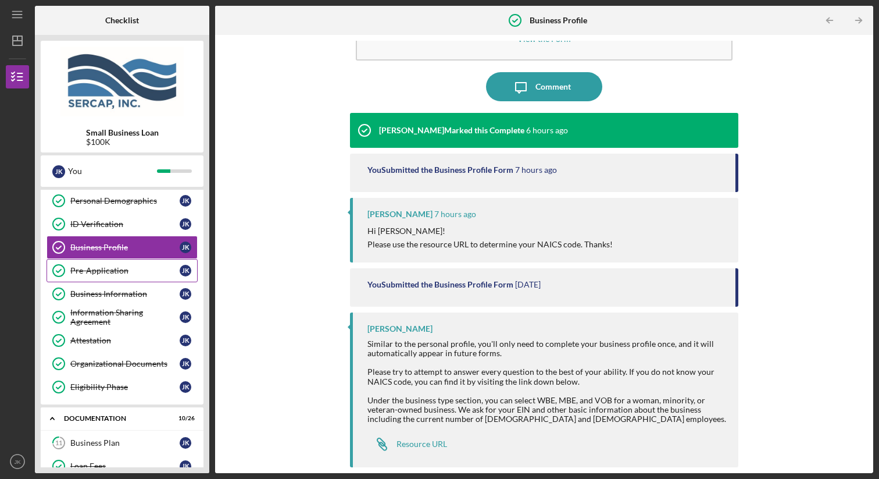
click at [111, 268] on div "Pre-Application" at bounding box center [124, 270] width 109 height 9
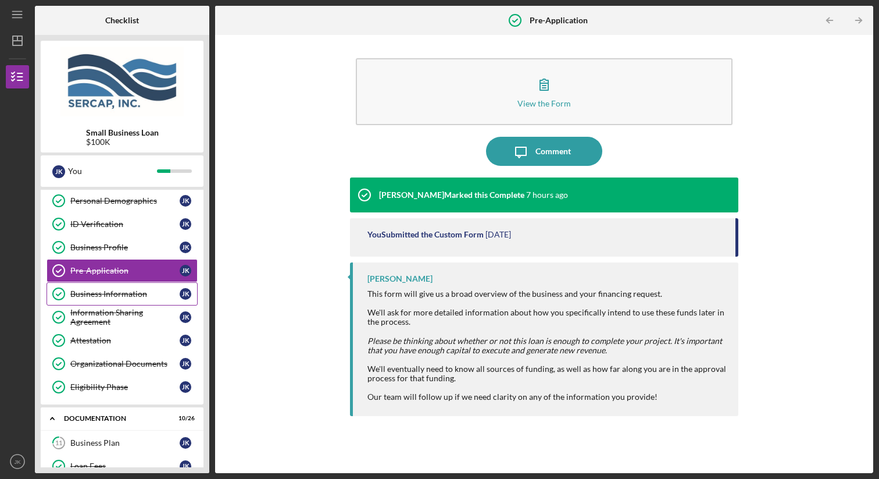
click at [145, 296] on div "Business Information" at bounding box center [124, 293] width 109 height 9
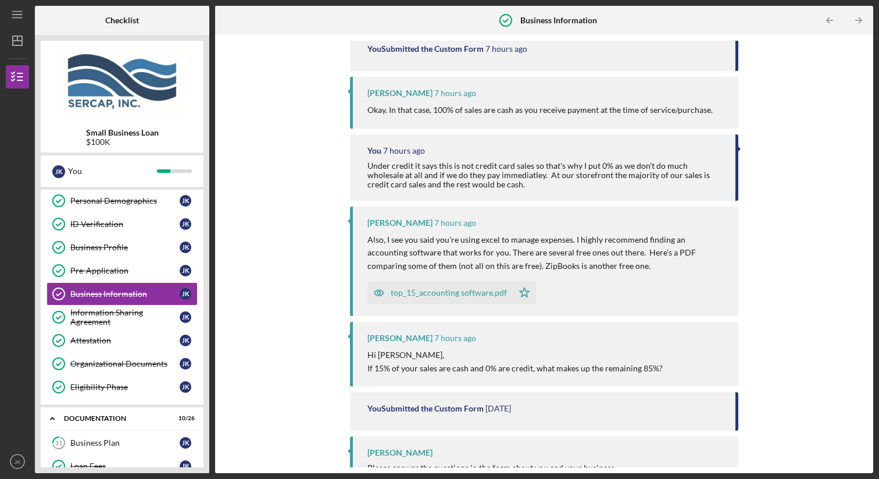
scroll to position [205, 0]
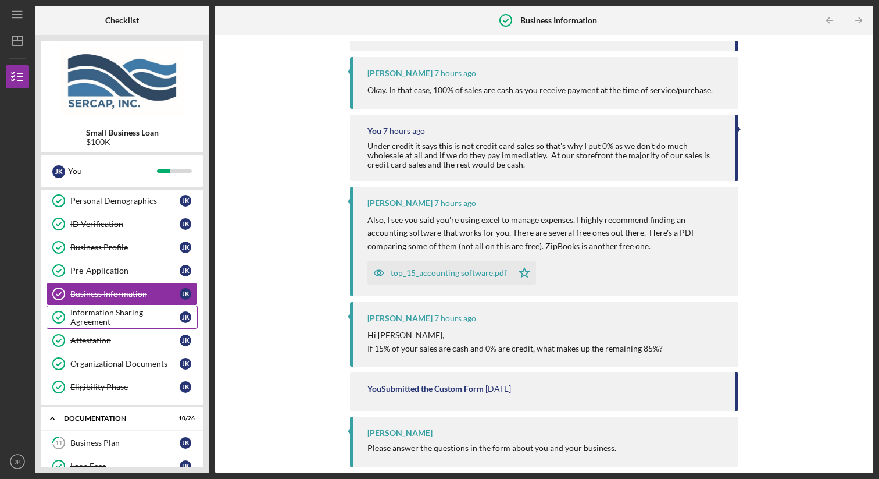
click at [140, 316] on div "Information Sharing Agreement" at bounding box center [124, 317] width 109 height 19
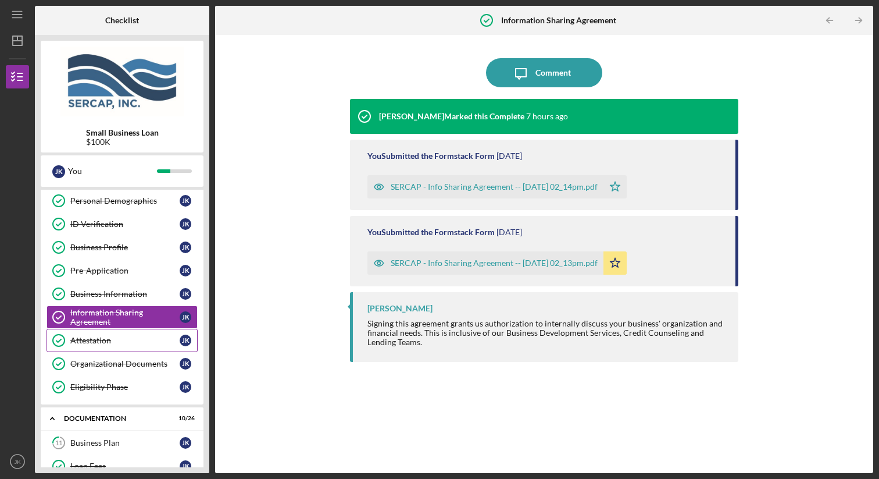
click at [113, 344] on div "Attestation" at bounding box center [124, 340] width 109 height 9
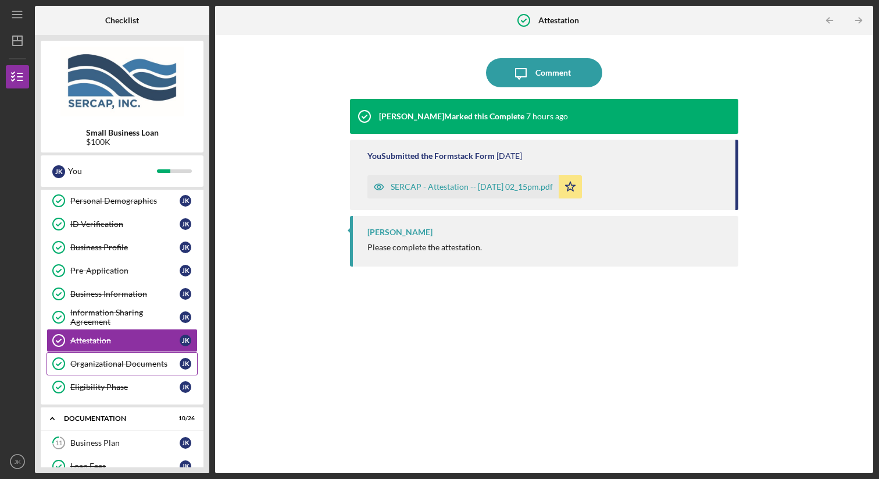
click at [117, 363] on div "Organizational Documents" at bounding box center [124, 363] width 109 height 9
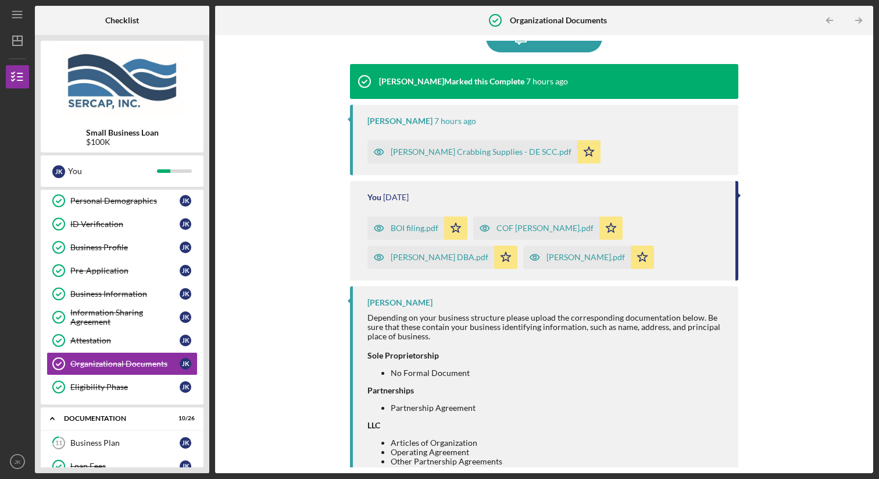
scroll to position [179, 0]
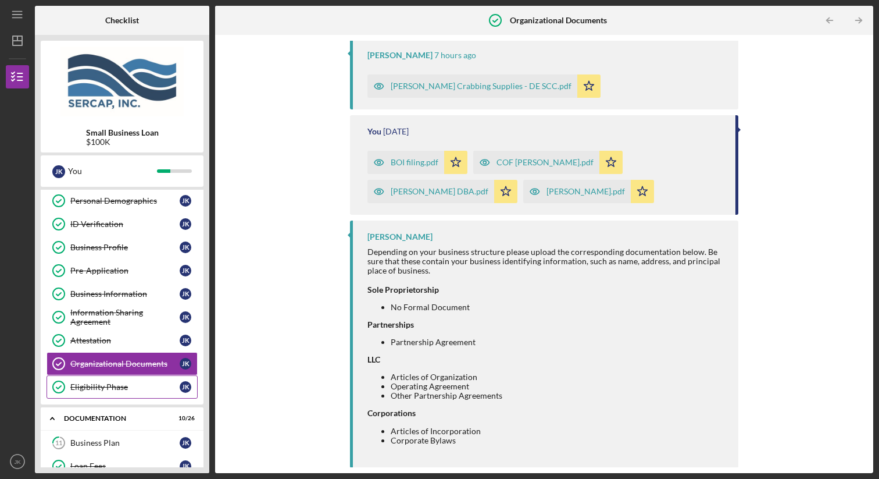
click at [148, 386] on div "Eligibility Phase" at bounding box center [124, 386] width 109 height 9
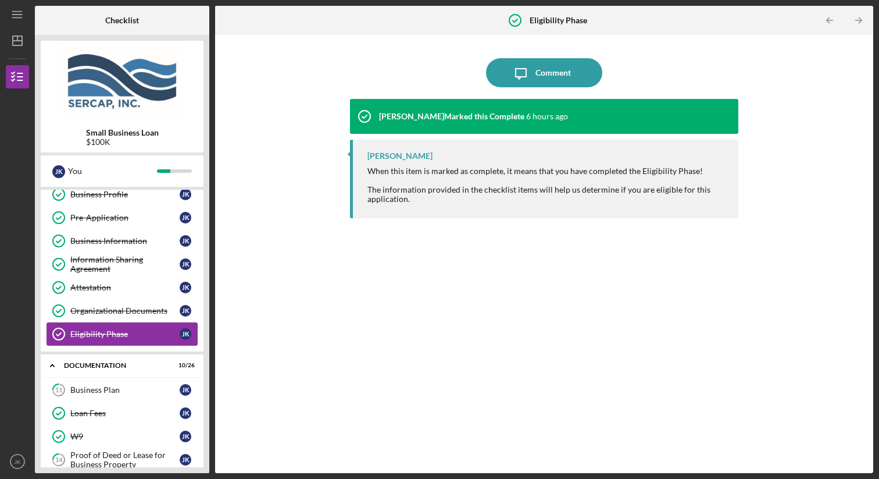
scroll to position [186, 0]
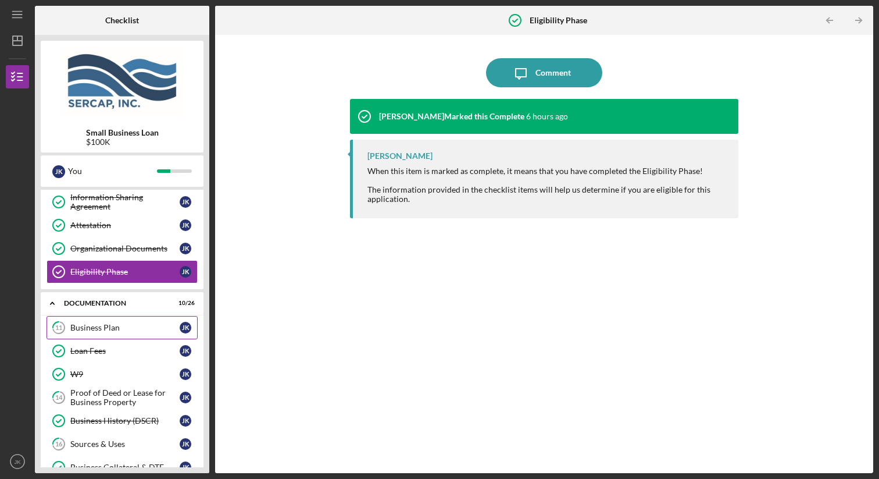
click at [117, 337] on link "11 Business Plan J K" at bounding box center [122, 327] width 151 height 23
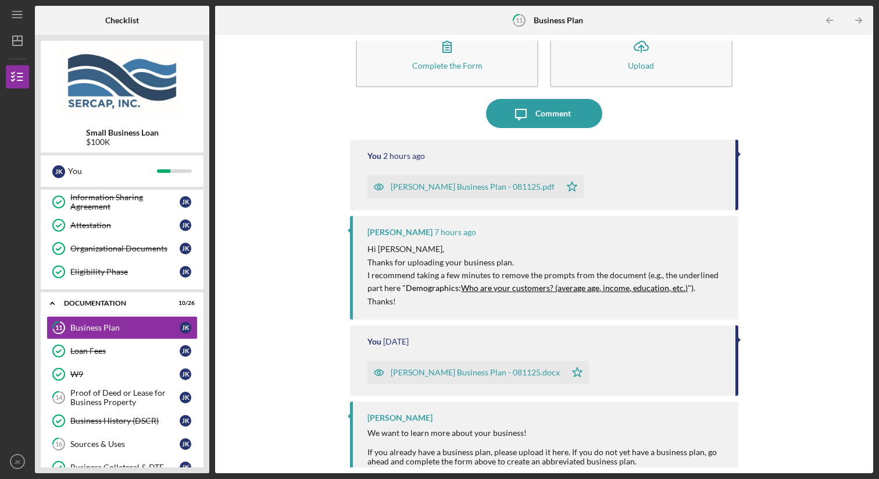
scroll to position [51, 0]
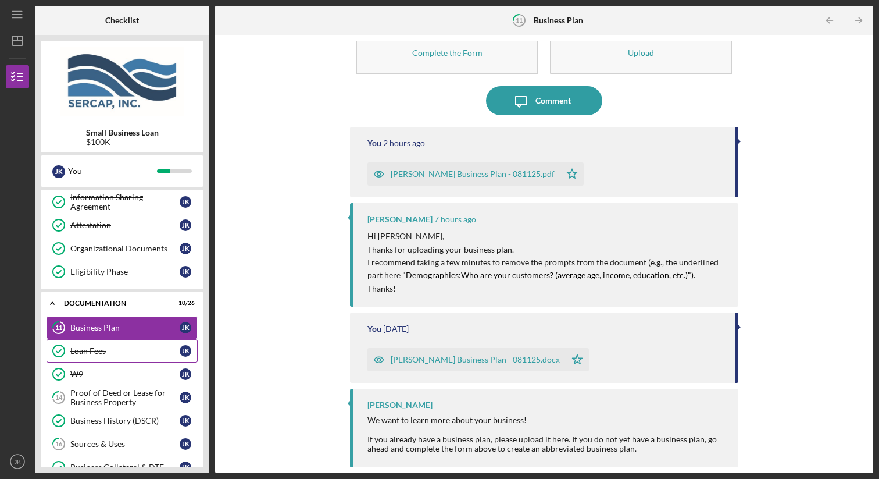
click at [154, 355] on link "Loan Fees Loan Fees J K" at bounding box center [122, 350] width 151 height 23
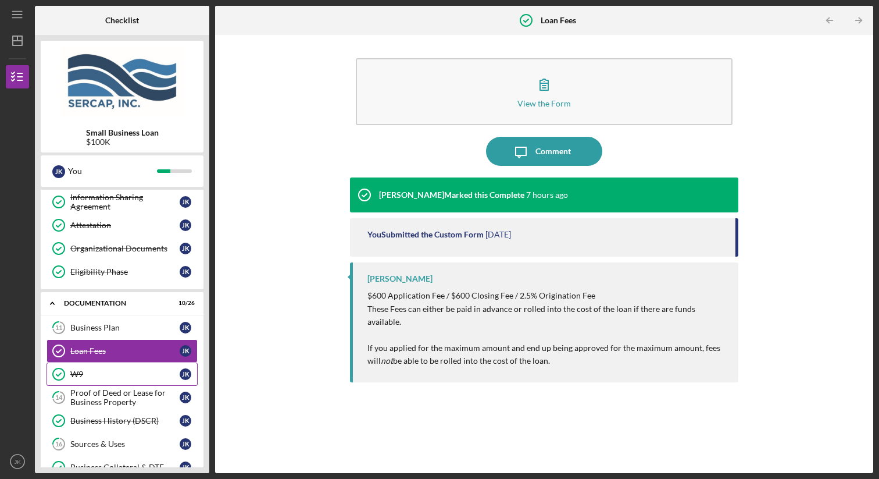
click at [134, 377] on div "W9" at bounding box center [124, 373] width 109 height 9
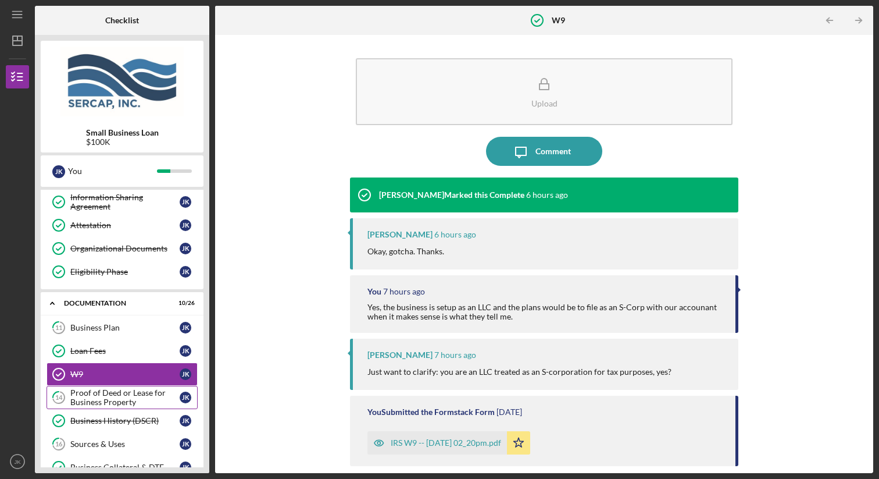
click at [134, 395] on div "Proof of Deed or Lease for Business Property" at bounding box center [124, 397] width 109 height 19
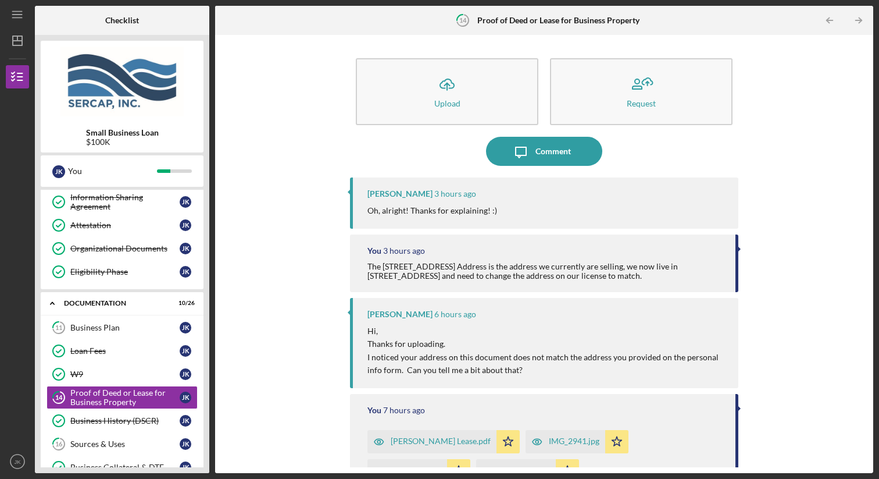
scroll to position [83, 0]
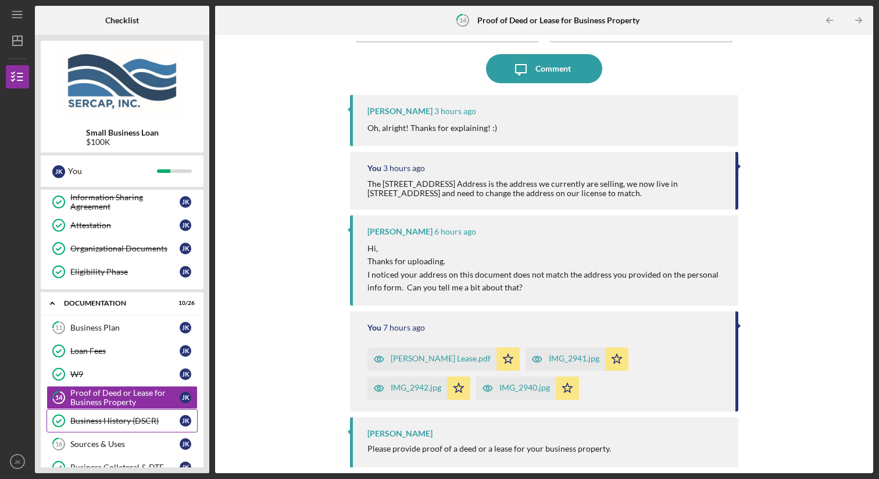
click at [103, 420] on div "Business History (DSCR)" at bounding box center [124, 420] width 109 height 9
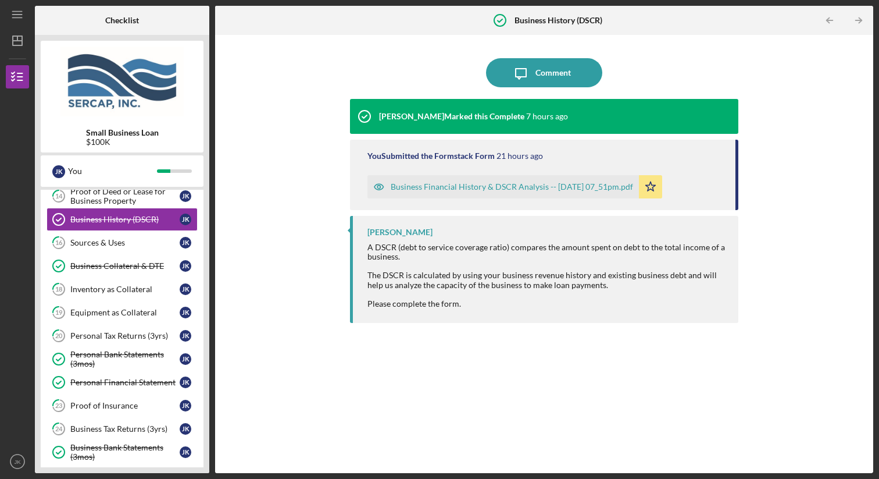
scroll to position [371, 0]
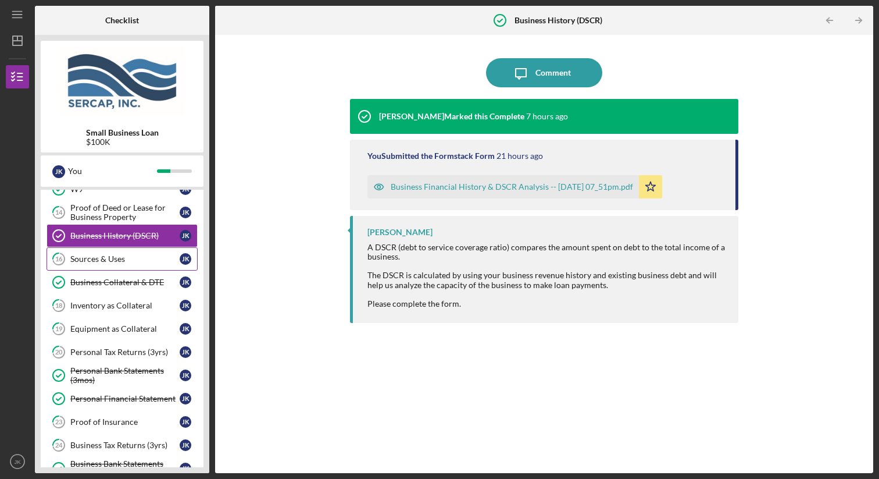
click at [122, 259] on div "Sources & Uses" at bounding box center [124, 258] width 109 height 9
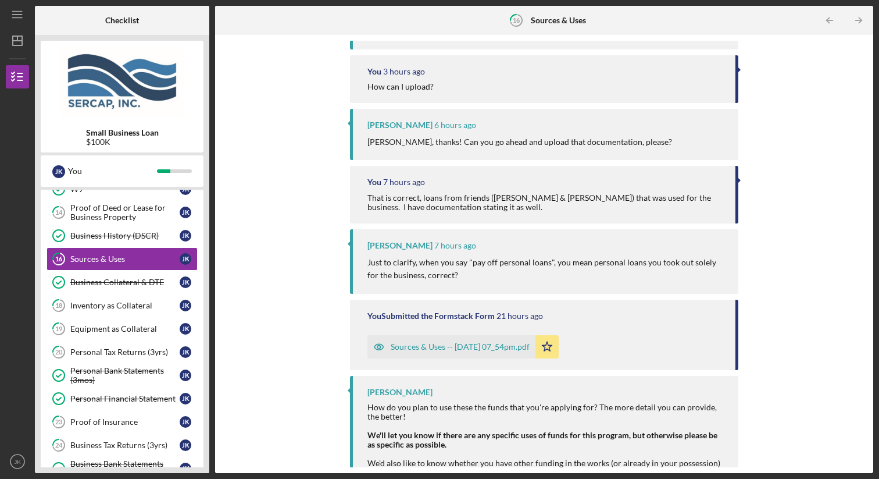
scroll to position [318, 0]
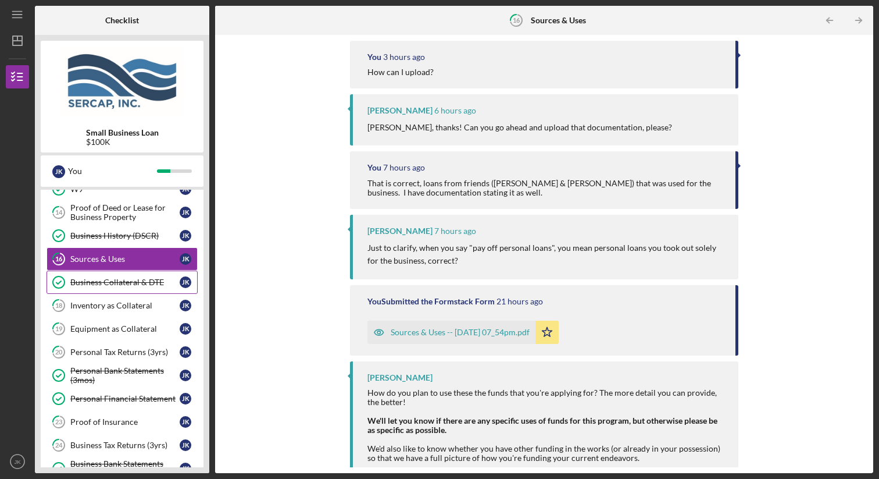
click at [108, 287] on link "Business Collateral & DTE Business Collateral & DTE J K" at bounding box center [122, 281] width 151 height 23
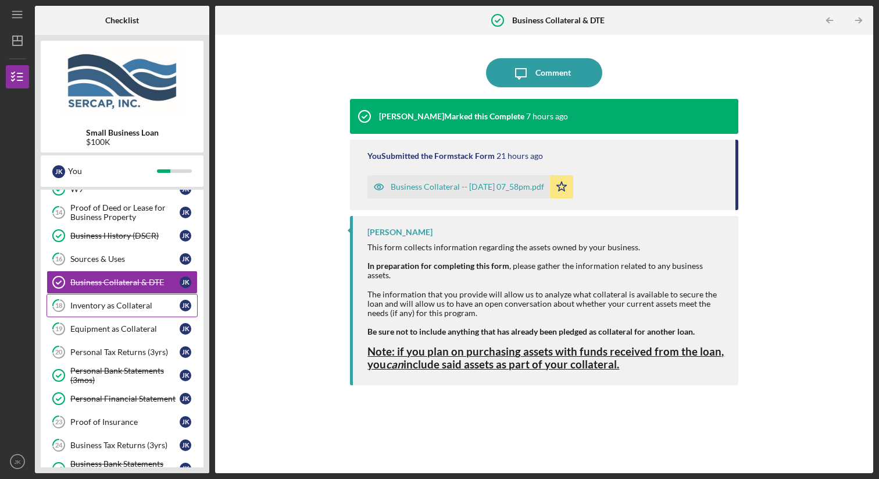
click at [110, 299] on link "18 Inventory as Collateral J K" at bounding box center [122, 305] width 151 height 23
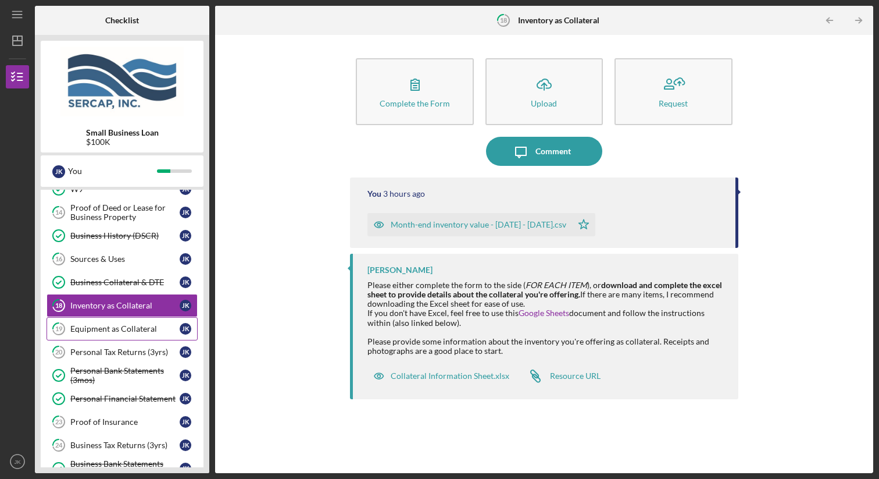
click at [129, 321] on link "19 Equipment as Collateral J K" at bounding box center [122, 328] width 151 height 23
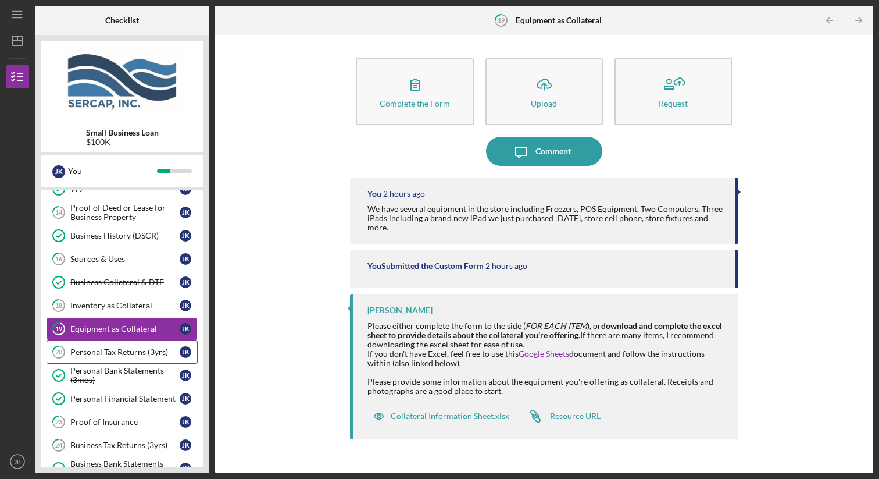
click at [130, 342] on link "20 Personal Tax Returns (3yrs) J K" at bounding box center [122, 351] width 151 height 23
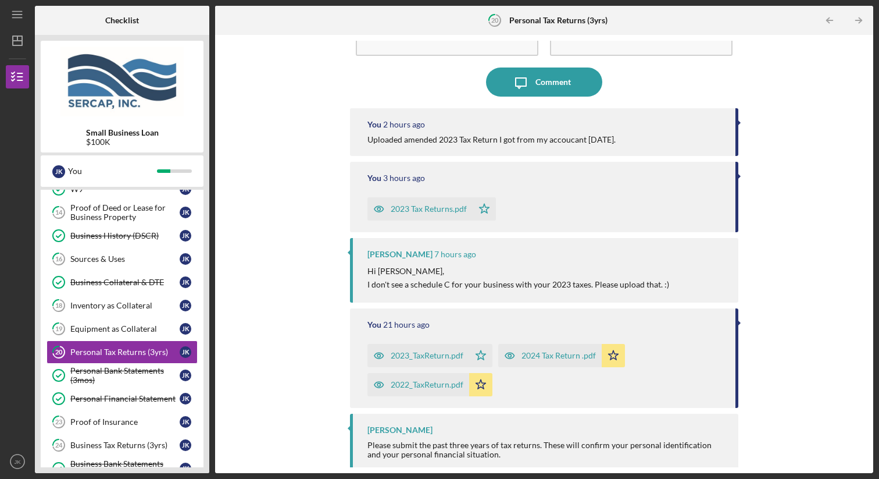
scroll to position [76, 0]
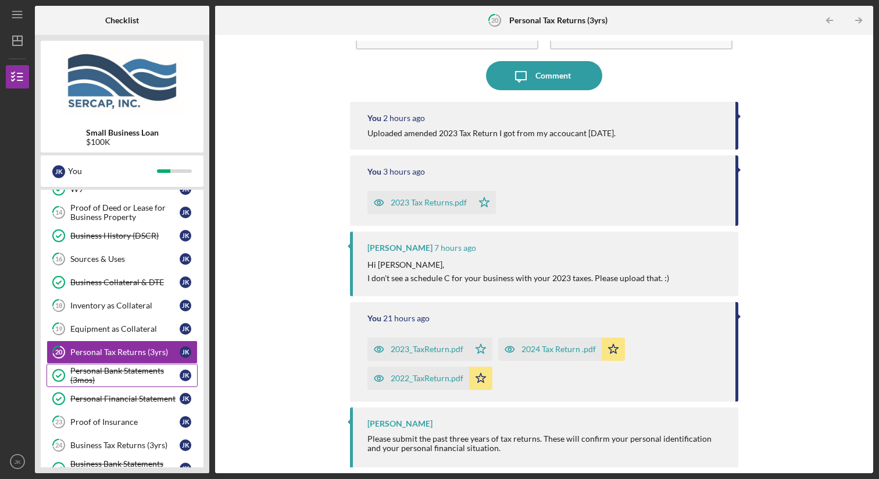
click at [139, 373] on div "Personal Bank Statements (3mos)" at bounding box center [124, 375] width 109 height 19
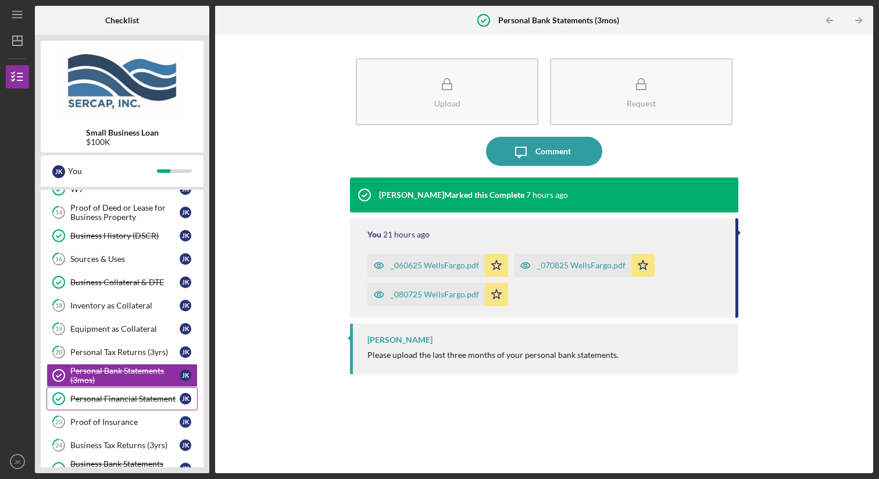
click at [150, 401] on div "Personal Financial Statement" at bounding box center [124, 398] width 109 height 9
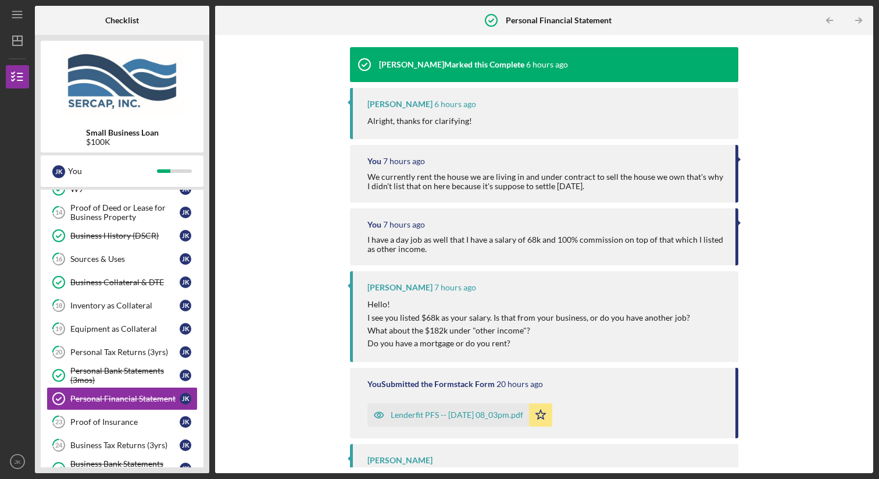
scroll to position [167, 0]
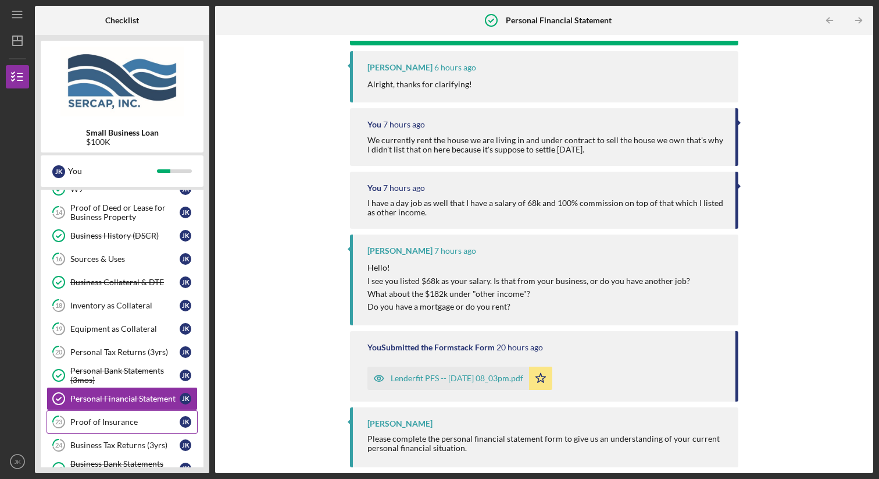
click at [149, 419] on div "Proof of Insurance" at bounding box center [124, 421] width 109 height 9
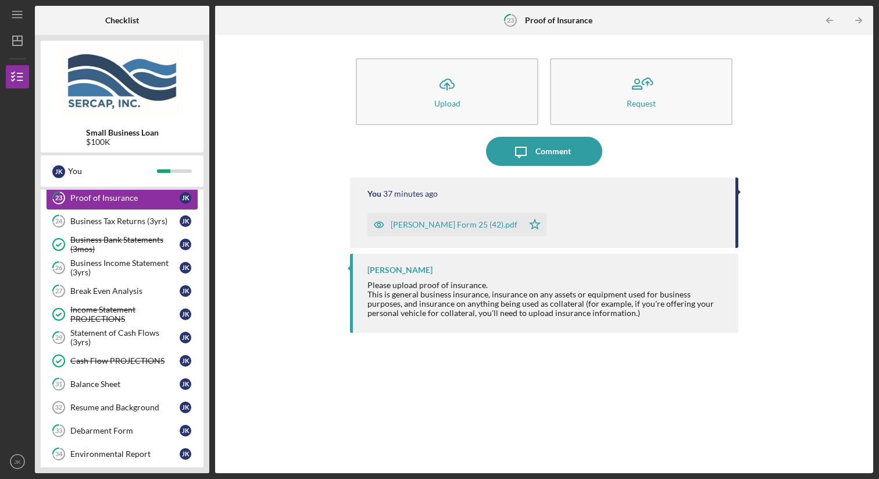
scroll to position [593, 0]
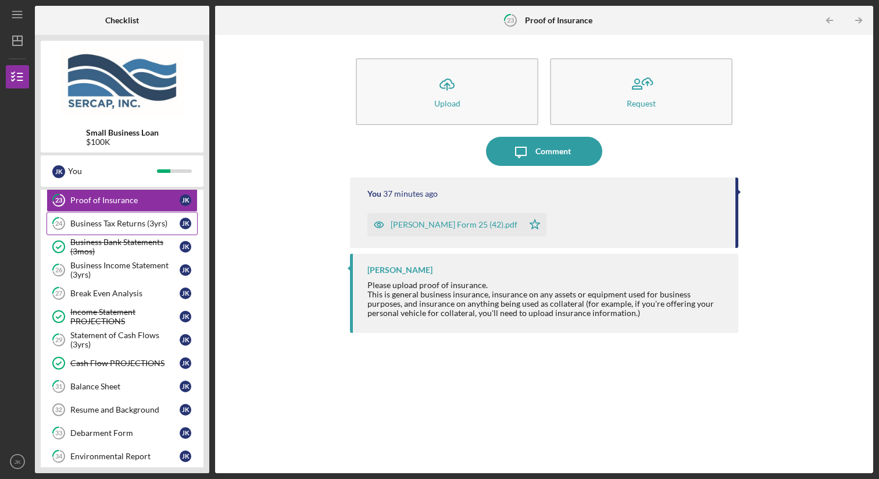
click at [109, 223] on div "Business Tax Returns (3yrs)" at bounding box center [124, 223] width 109 height 9
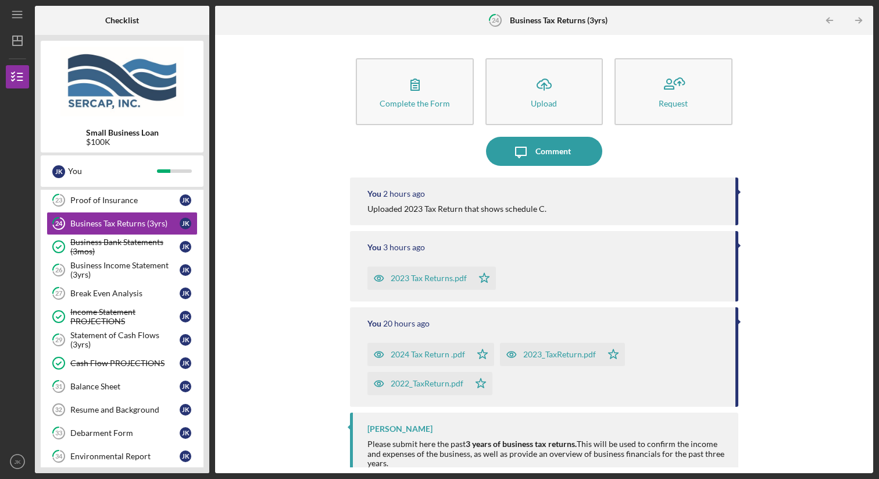
scroll to position [15, 0]
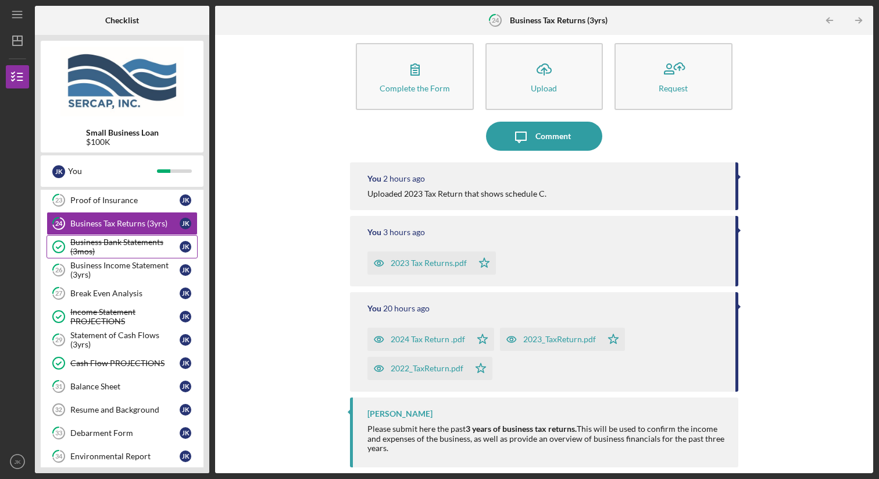
click at [127, 244] on div "Business Bank Statements (3mos)" at bounding box center [124, 246] width 109 height 19
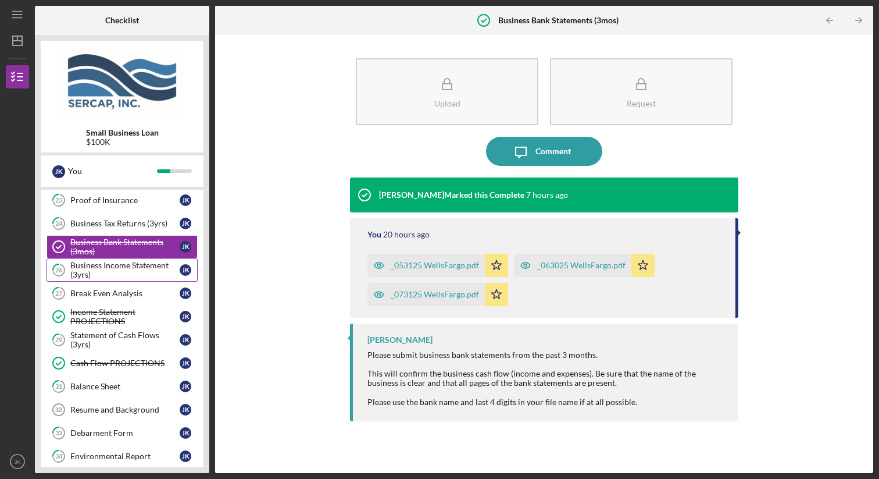
click at [142, 275] on div "Business Income Statement (3yrs)" at bounding box center [124, 270] width 109 height 19
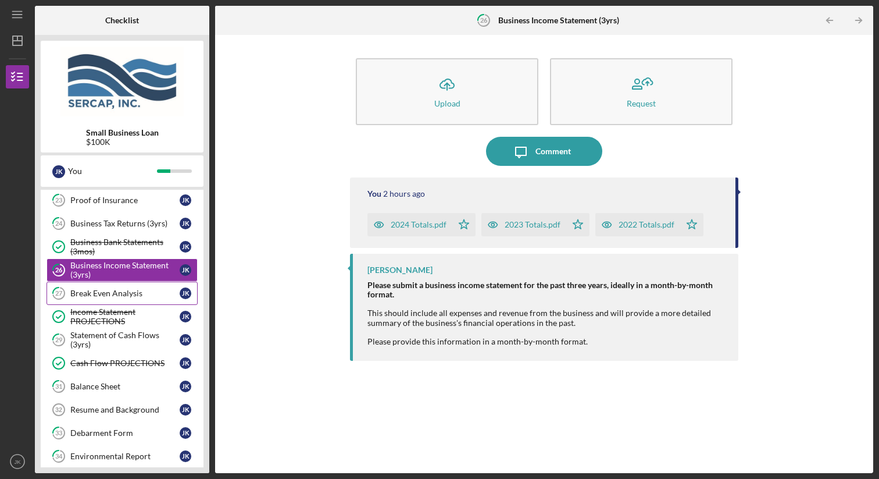
click at [105, 288] on link "27 Break Even Analysis J K" at bounding box center [122, 292] width 151 height 23
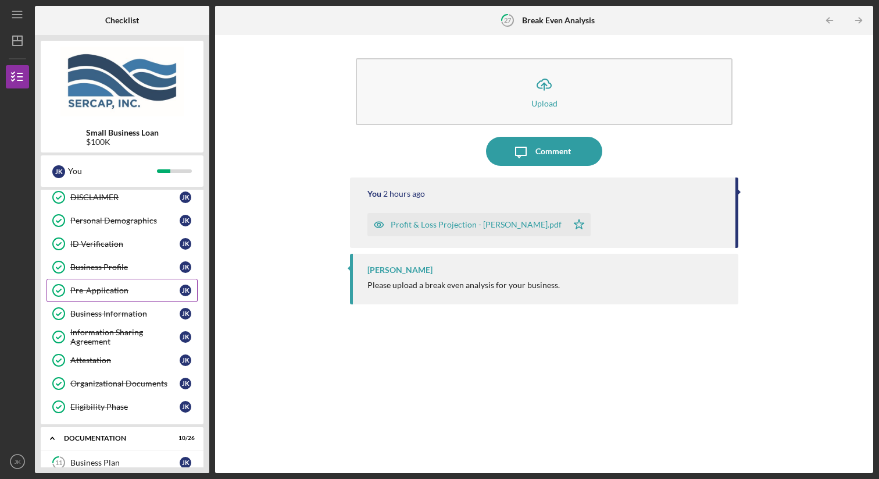
scroll to position [56, 0]
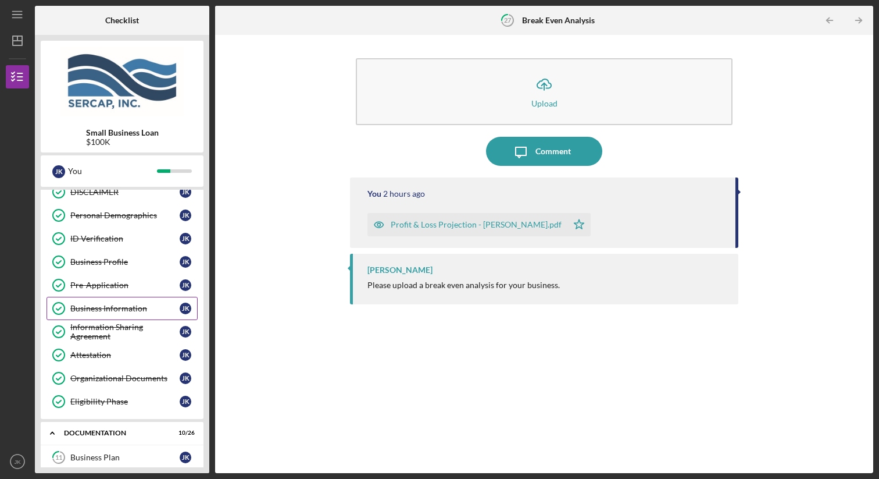
click at [129, 309] on div "Business Information" at bounding box center [124, 308] width 109 height 9
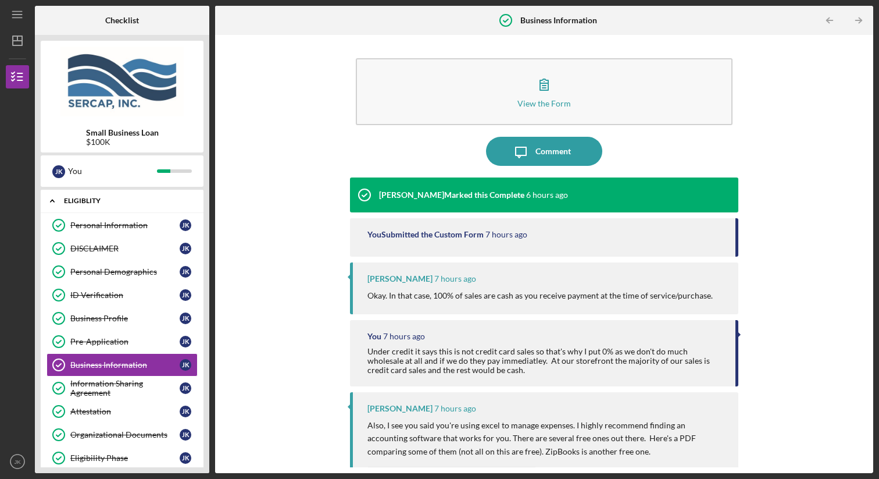
click at [77, 197] on div "Icon/Expander Eligiblity 11 / 11" at bounding box center [122, 201] width 163 height 24
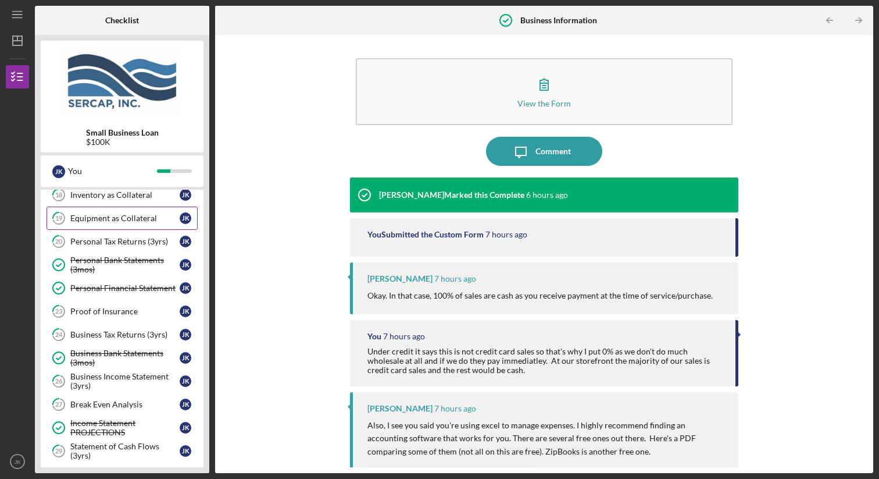
scroll to position [222, 0]
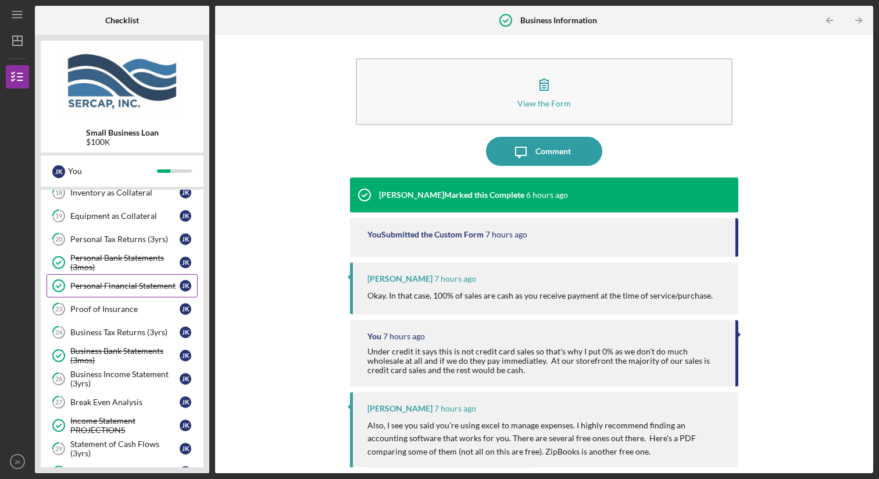
click at [117, 287] on div "Personal Financial Statement" at bounding box center [124, 285] width 109 height 9
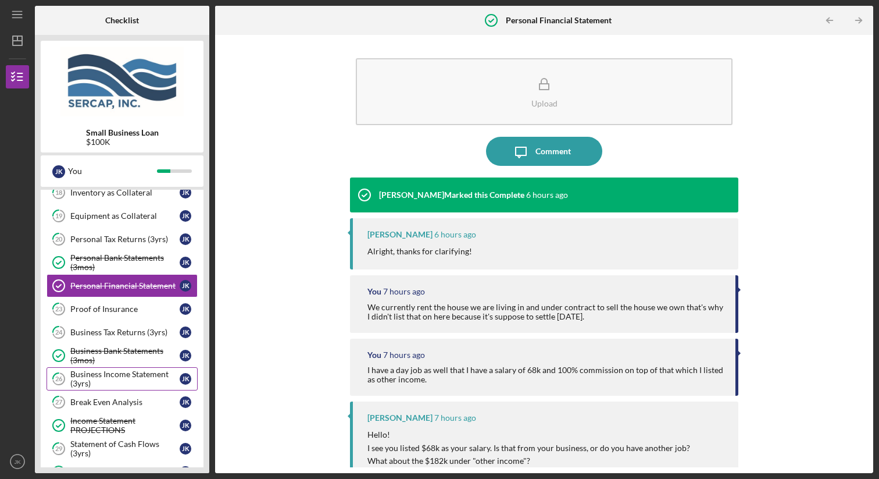
click at [130, 375] on div "Business Income Statement (3yrs)" at bounding box center [124, 378] width 109 height 19
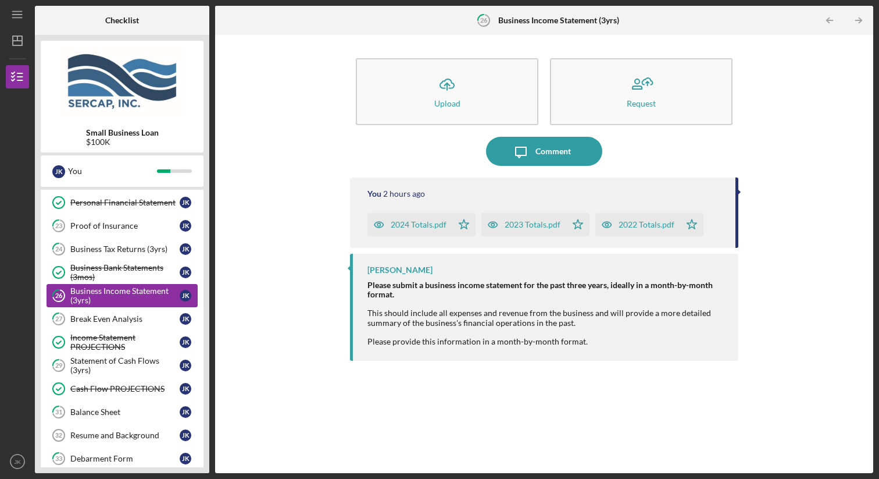
scroll to position [306, 0]
click at [115, 340] on div "Income Statement PROJECTIONS" at bounding box center [124, 341] width 109 height 19
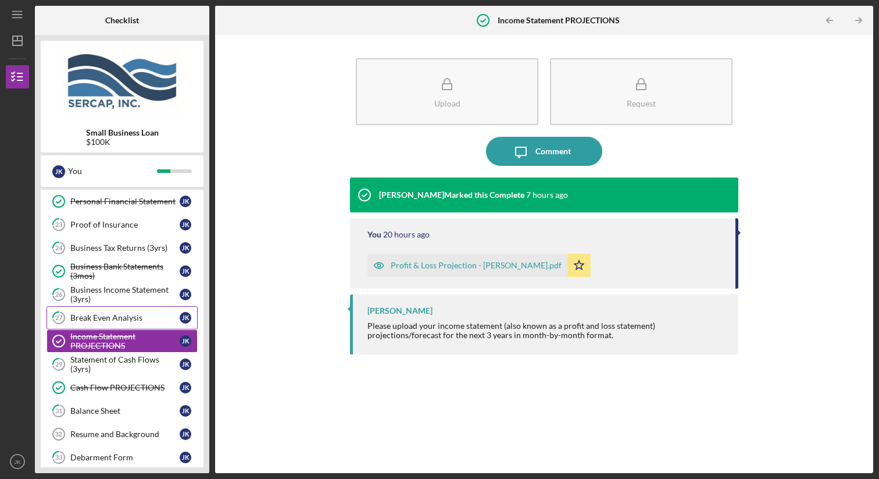
click at [117, 318] on div "Break Even Analysis" at bounding box center [124, 317] width 109 height 9
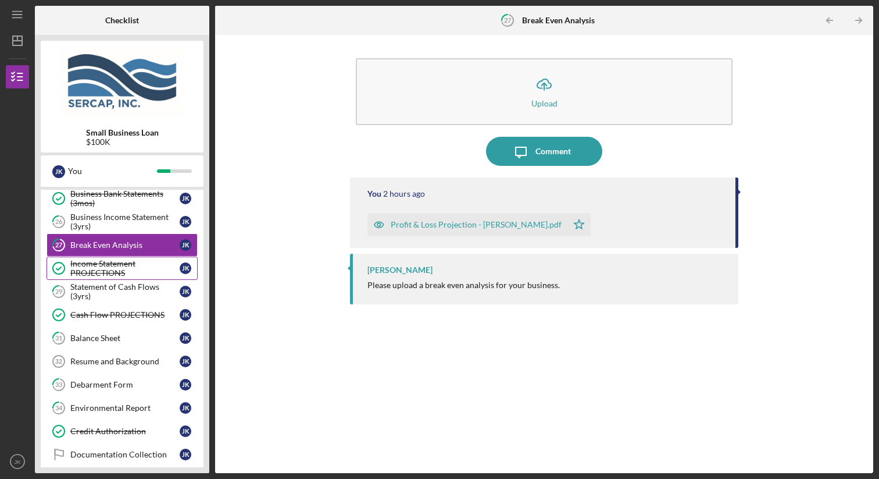
scroll to position [379, 0]
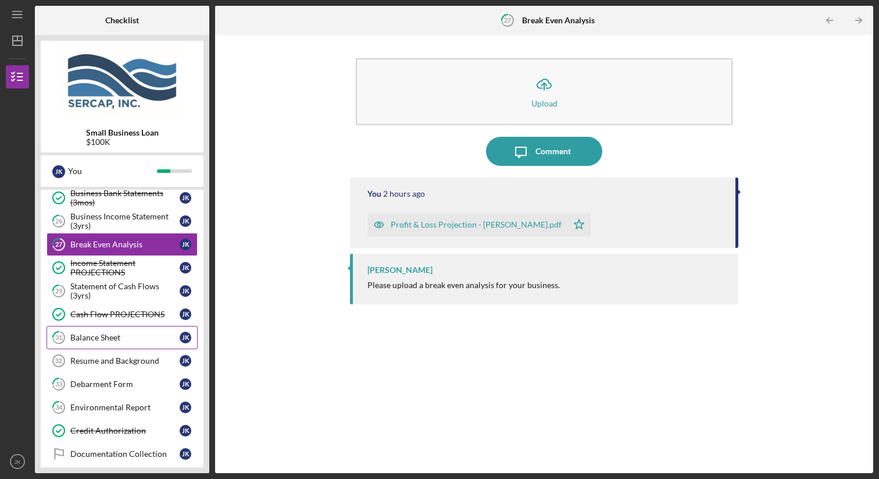
click at [126, 334] on div "Balance Sheet" at bounding box center [124, 337] width 109 height 9
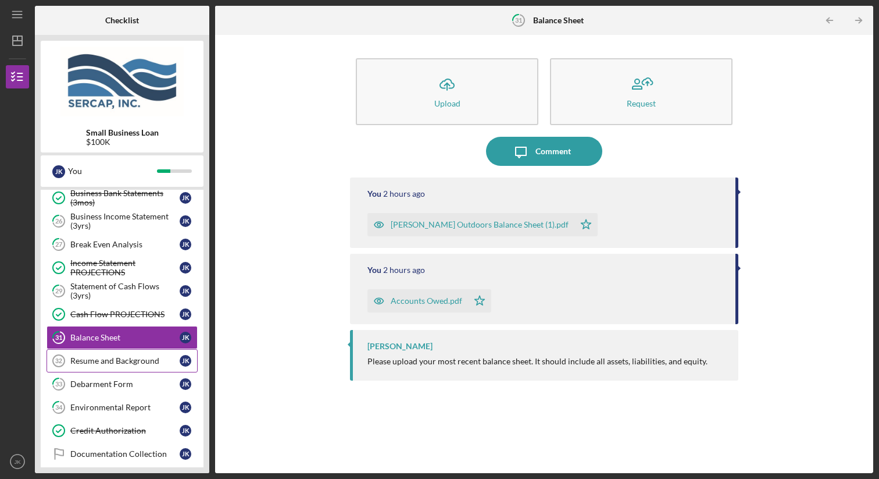
click at [84, 360] on div "Resume and Background" at bounding box center [124, 360] width 109 height 9
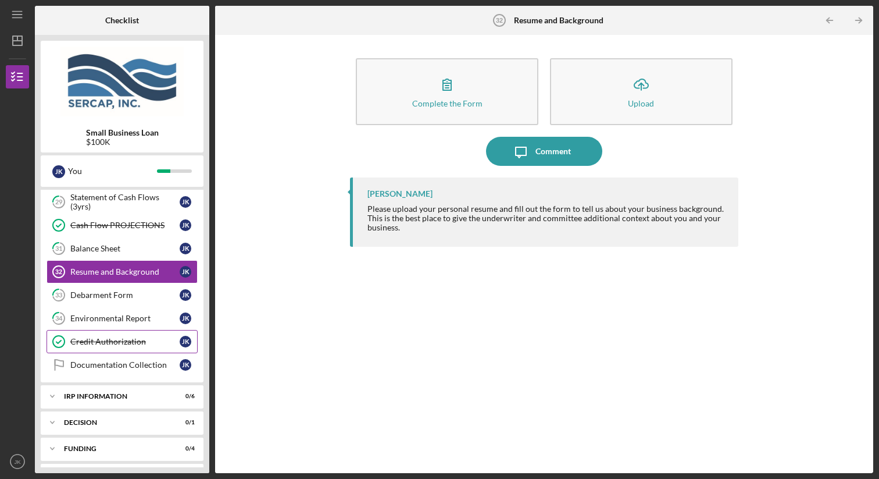
scroll to position [494, 0]
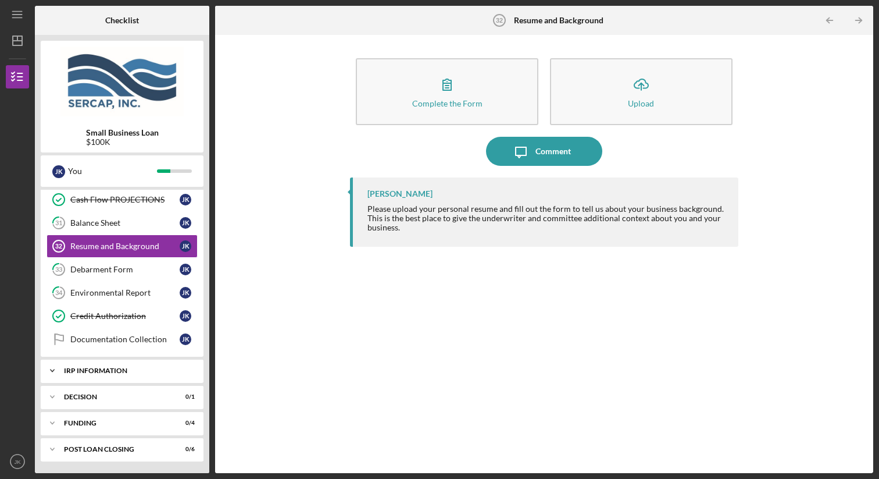
click at [112, 376] on div "Icon/Expander IRP Information 0 / 6" at bounding box center [122, 370] width 163 height 23
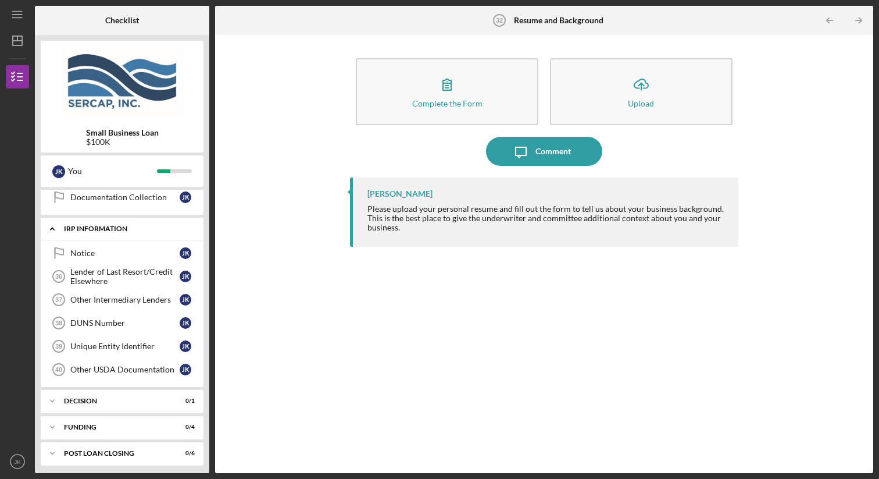
scroll to position [640, 0]
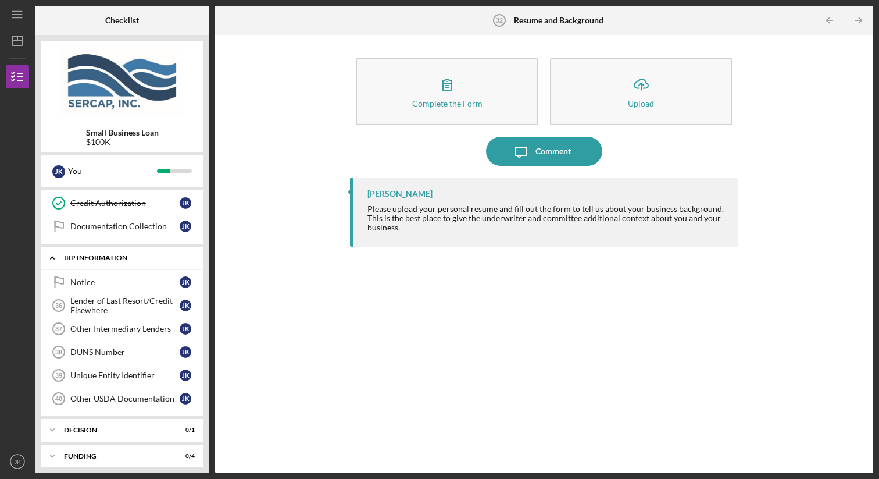
click at [119, 257] on div "IRP Information" at bounding box center [126, 257] width 125 height 7
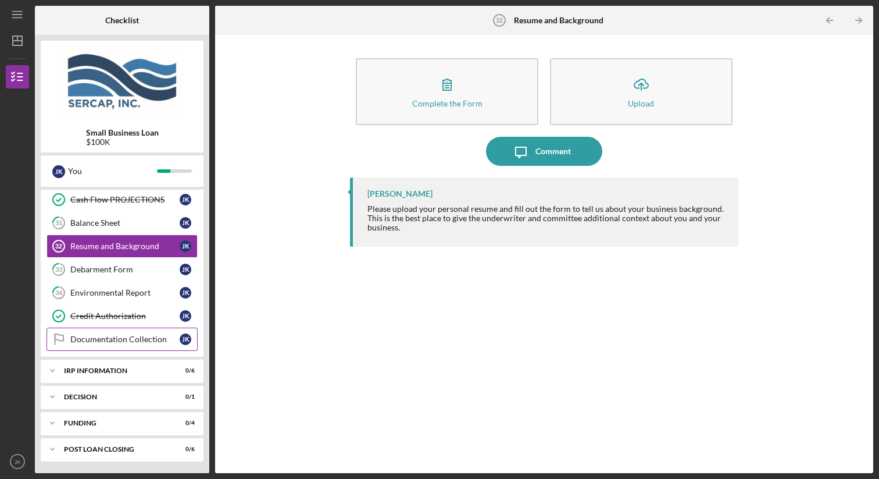
click at [120, 340] on div "Documentation Collection" at bounding box center [124, 338] width 109 height 9
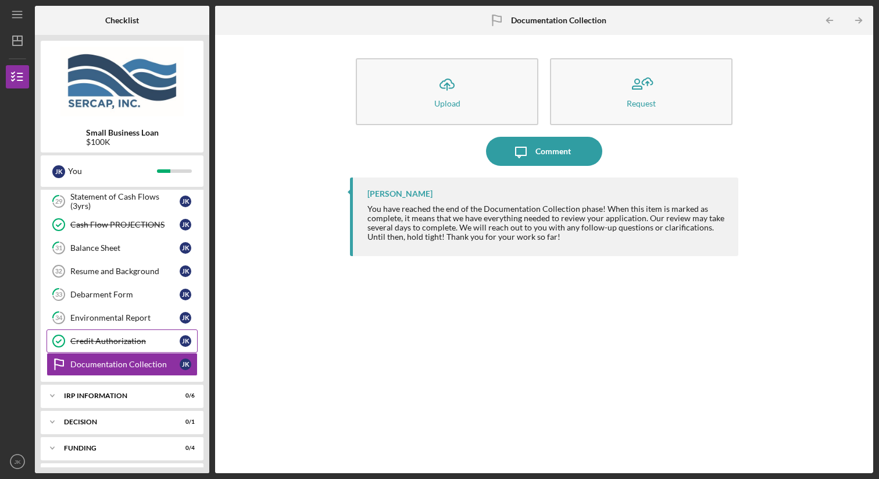
scroll to position [457, 0]
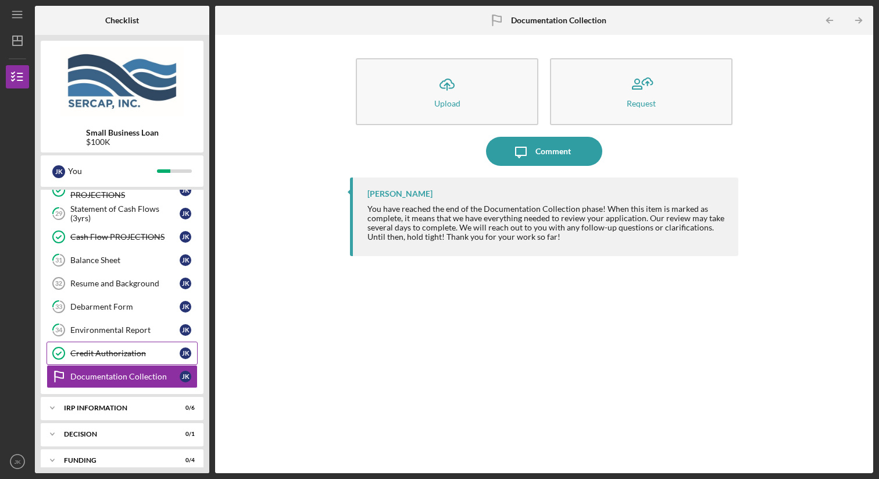
click at [112, 358] on link "Credit Authorization Credit Authorization J K" at bounding box center [122, 352] width 151 height 23
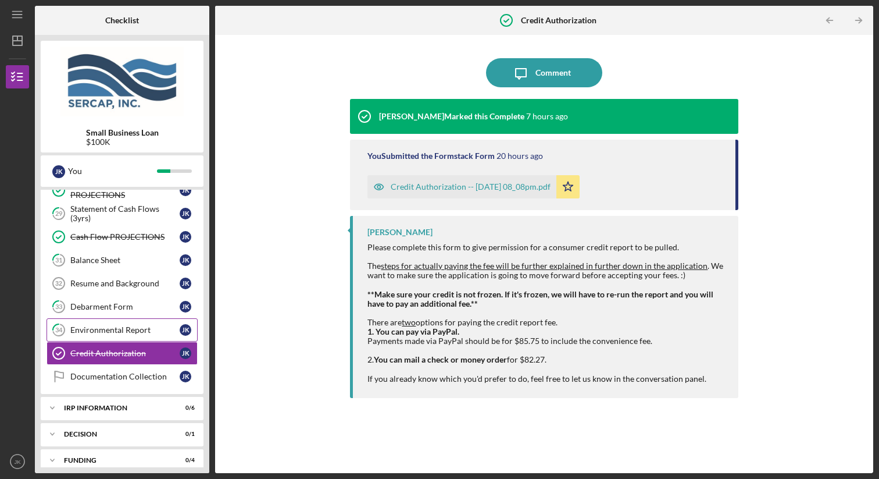
click at [95, 322] on link "34 Environmental Report J K" at bounding box center [122, 329] width 151 height 23
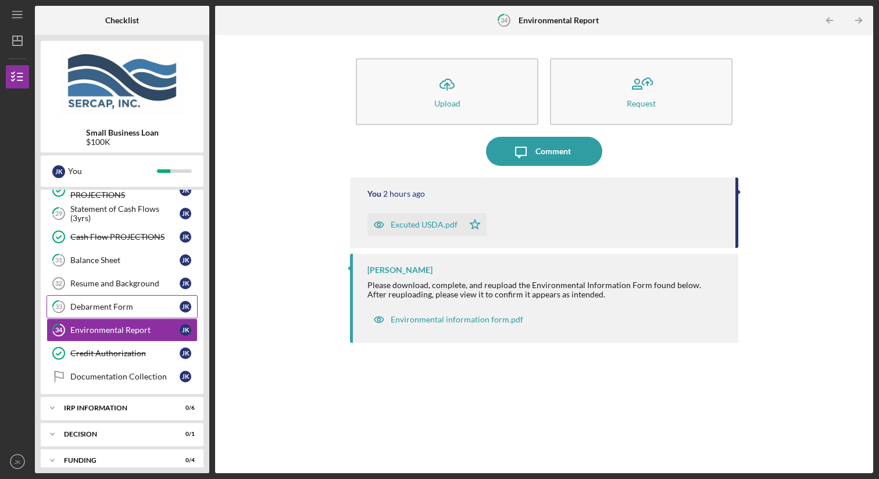
click at [97, 308] on div "Debarment Form" at bounding box center [124, 306] width 109 height 9
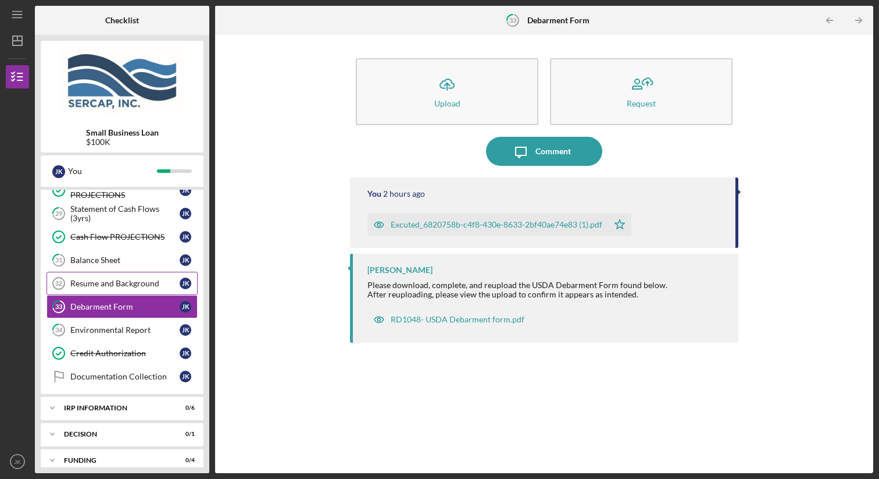
click at [105, 284] on div "Resume and Background" at bounding box center [124, 283] width 109 height 9
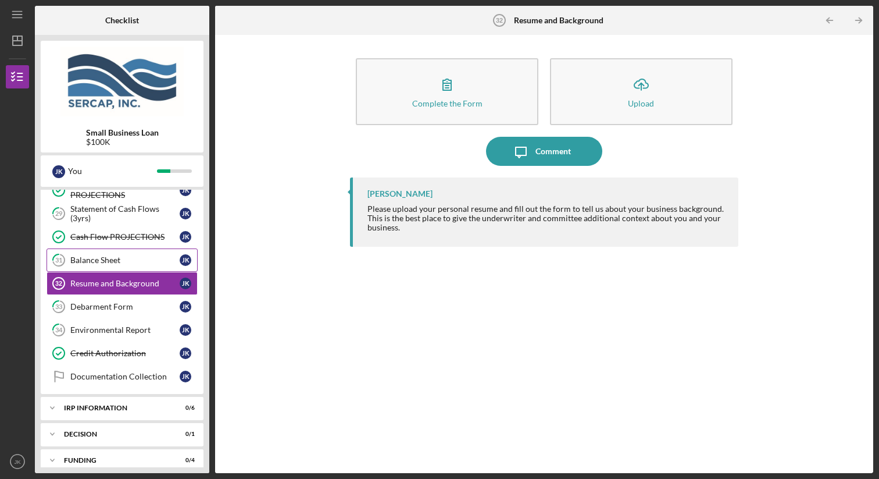
click at [109, 263] on div "Balance Sheet" at bounding box center [124, 259] width 109 height 9
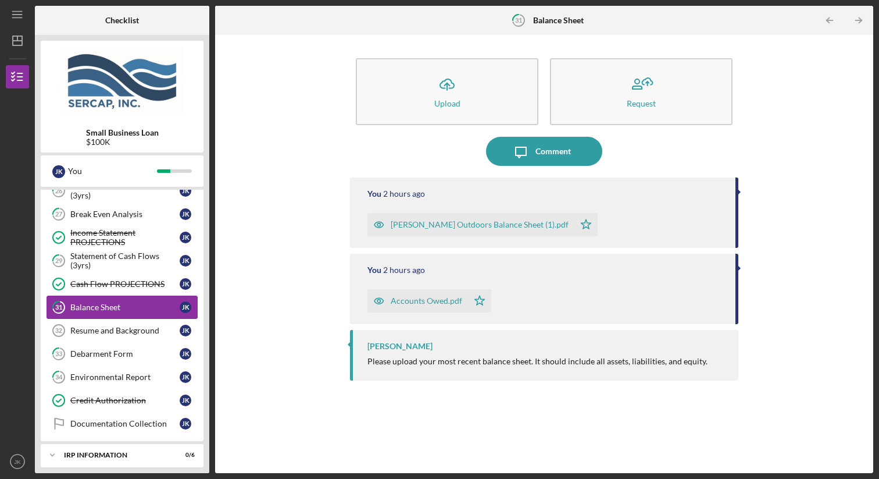
scroll to position [405, 0]
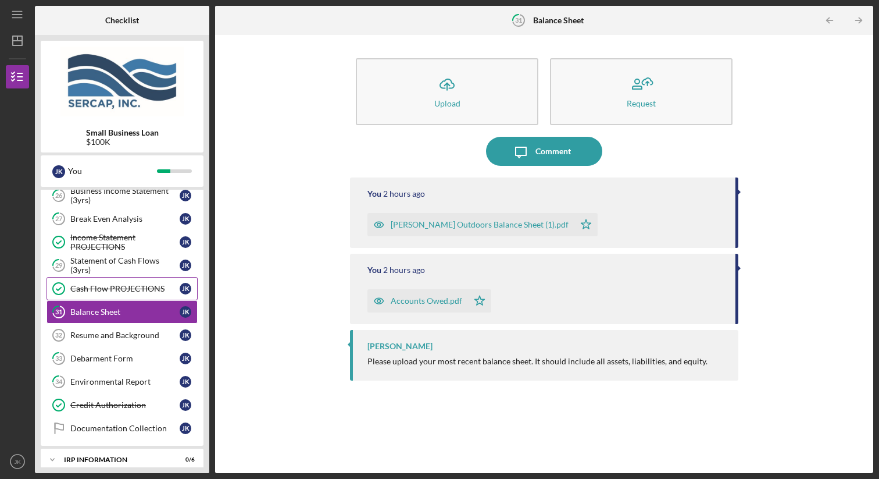
click at [101, 292] on div "Cash Flow PROJECTIONS" at bounding box center [124, 288] width 109 height 9
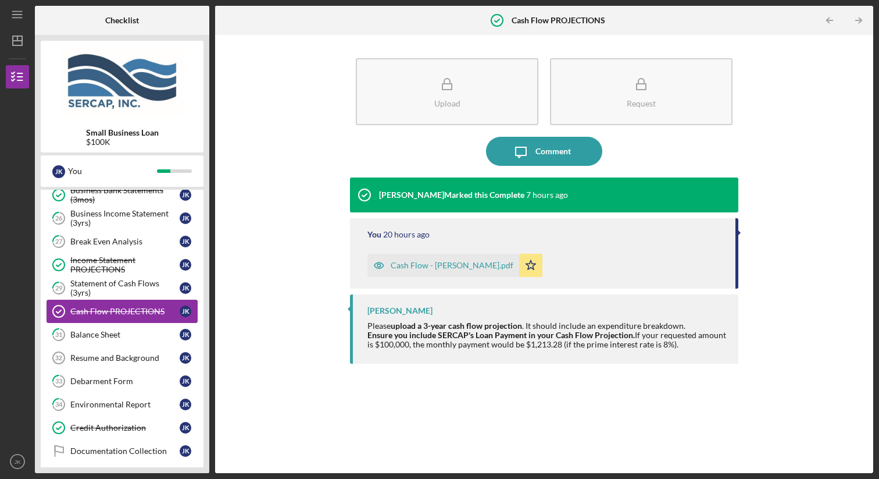
scroll to position [373, 0]
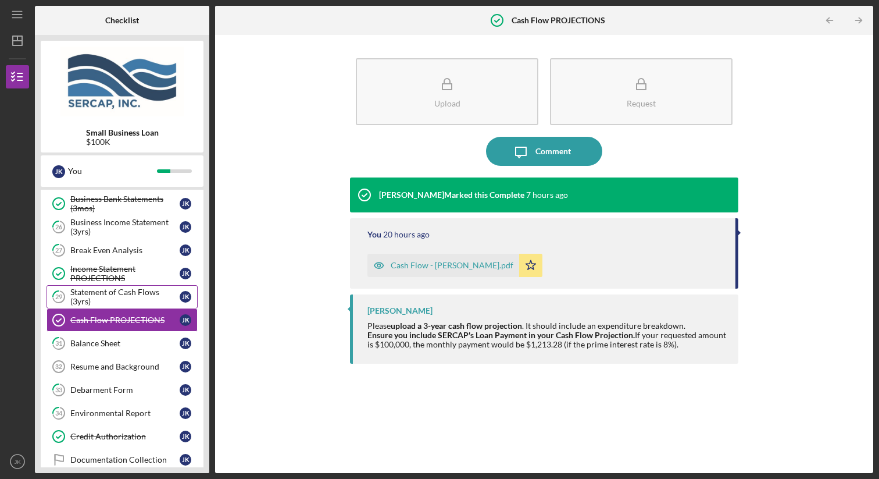
click at [109, 299] on div "Statement of Cash Flows (3yrs)" at bounding box center [124, 296] width 109 height 19
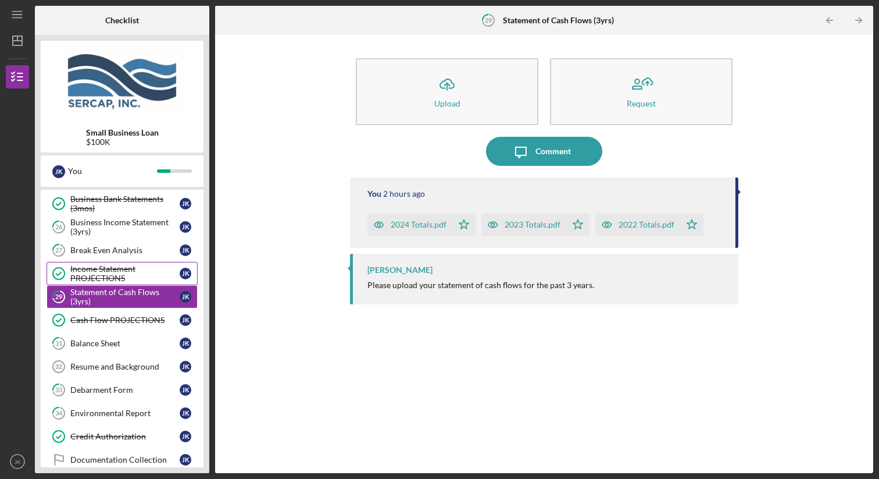
click at [120, 272] on div "Income Statement PROJECTIONS" at bounding box center [124, 273] width 109 height 19
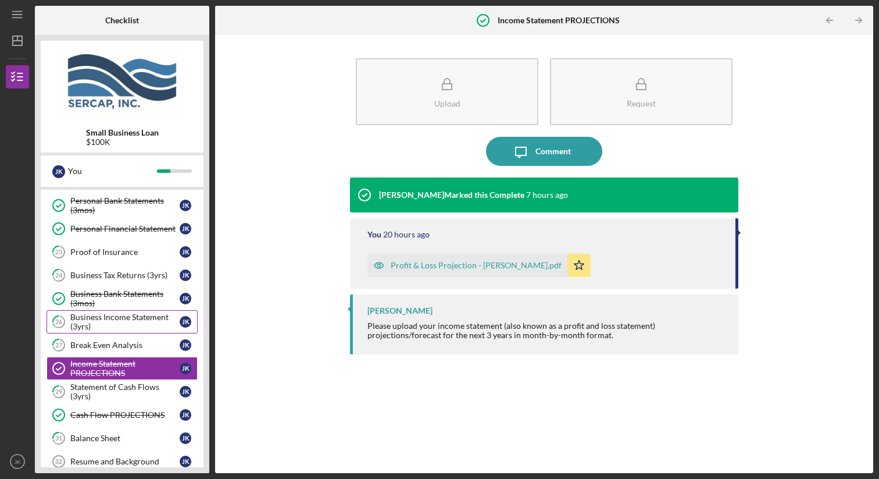
scroll to position [280, 0]
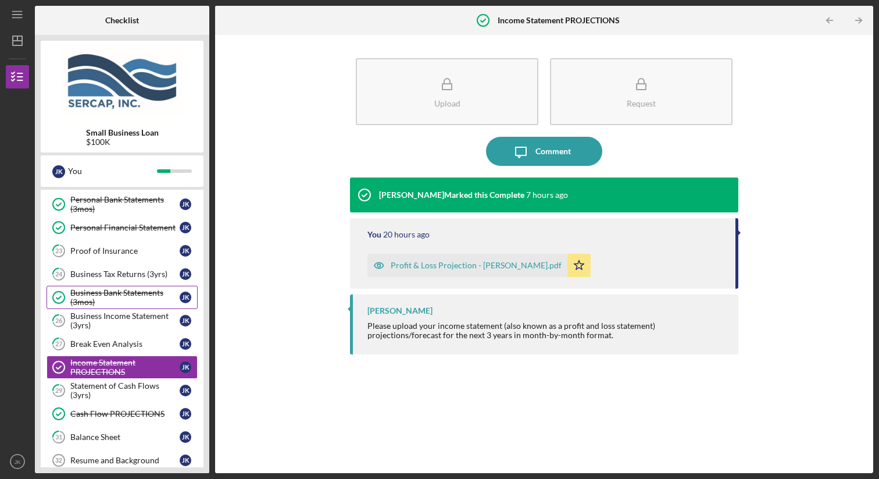
click at [119, 296] on div "Business Bank Statements (3mos)" at bounding box center [124, 297] width 109 height 19
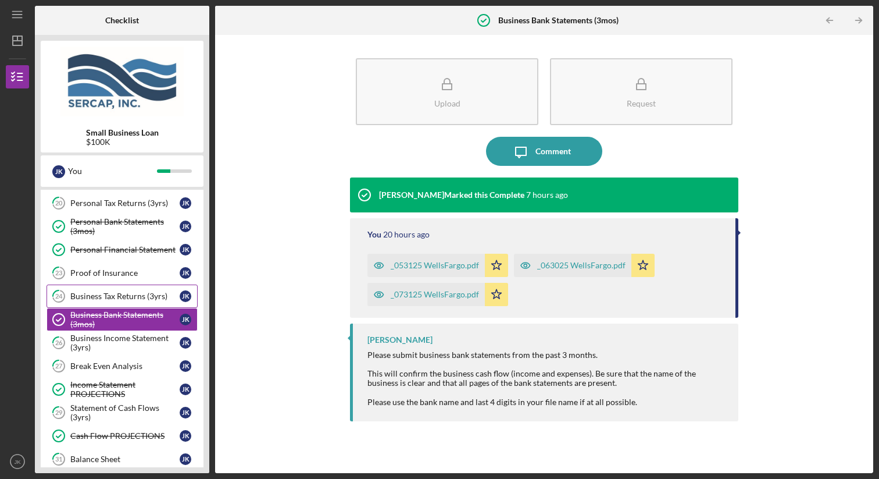
click at [117, 300] on div "Business Tax Returns (3yrs)" at bounding box center [124, 295] width 109 height 9
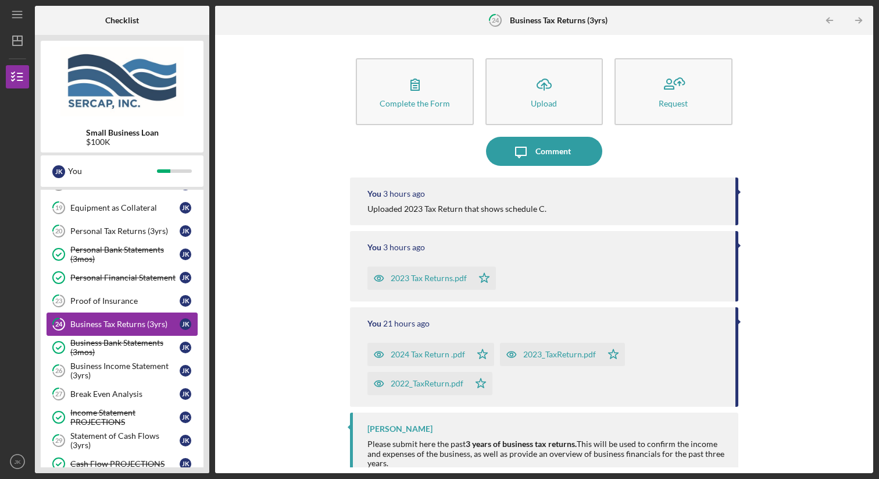
scroll to position [228, 0]
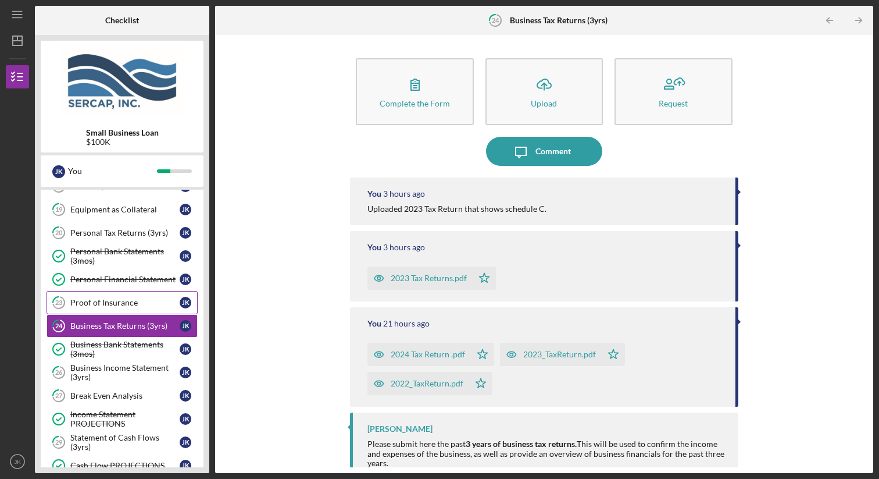
click at [125, 300] on div "Proof of Insurance" at bounding box center [124, 302] width 109 height 9
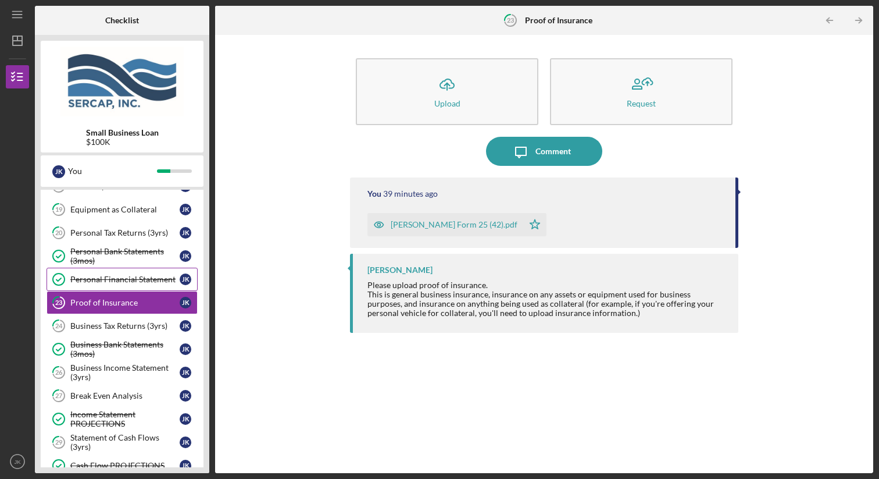
click at [128, 281] on div "Personal Financial Statement" at bounding box center [124, 279] width 109 height 9
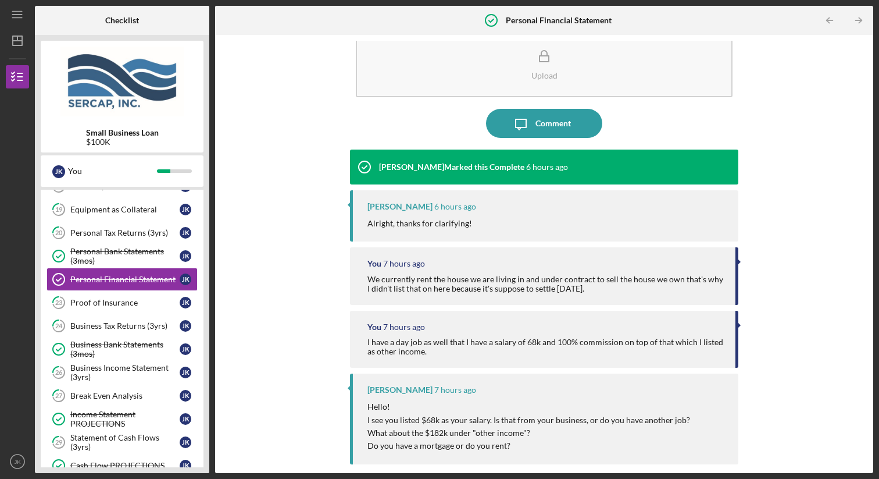
scroll to position [33, 0]
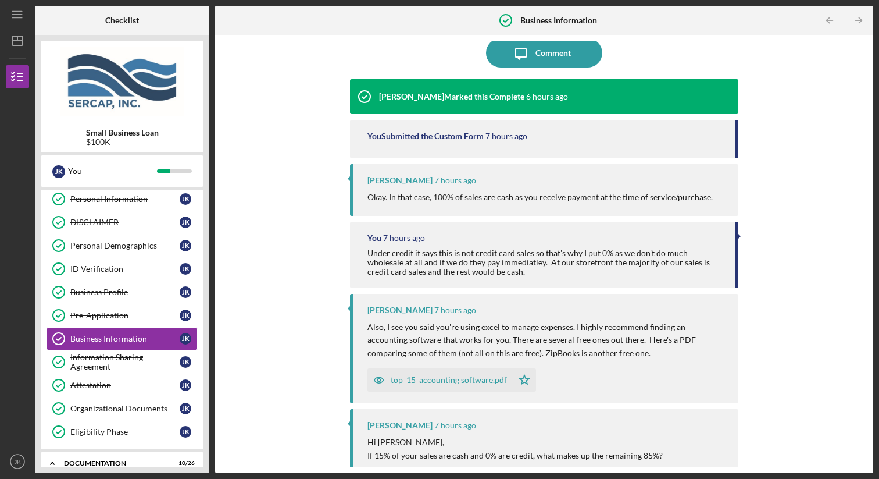
scroll to position [130, 0]
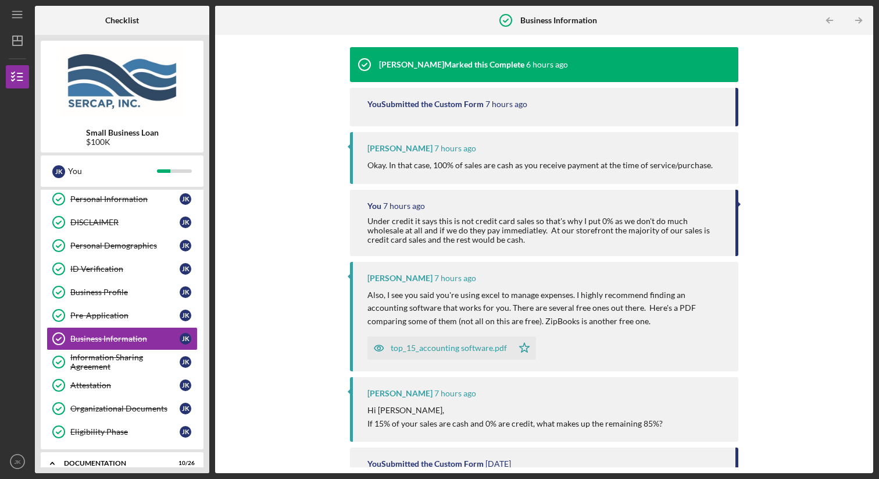
click at [446, 351] on div "top_15_accounting software.pdf" at bounding box center [449, 347] width 116 height 9
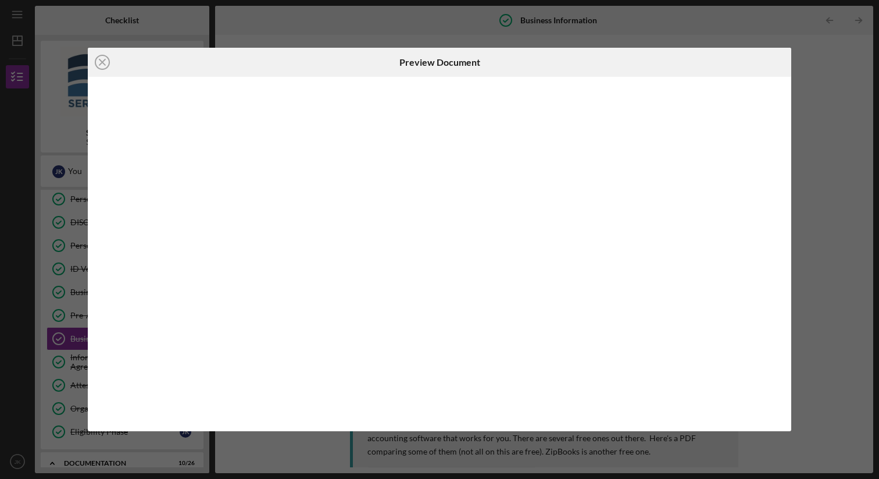
scroll to position [23, 0]
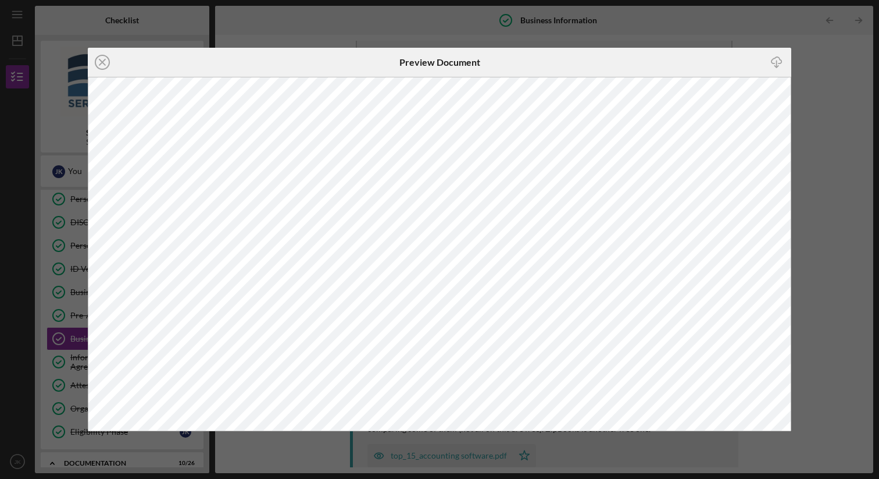
click at [743, 32] on div "Icon/Close Preview Document Icon/Download" at bounding box center [439, 239] width 879 height 479
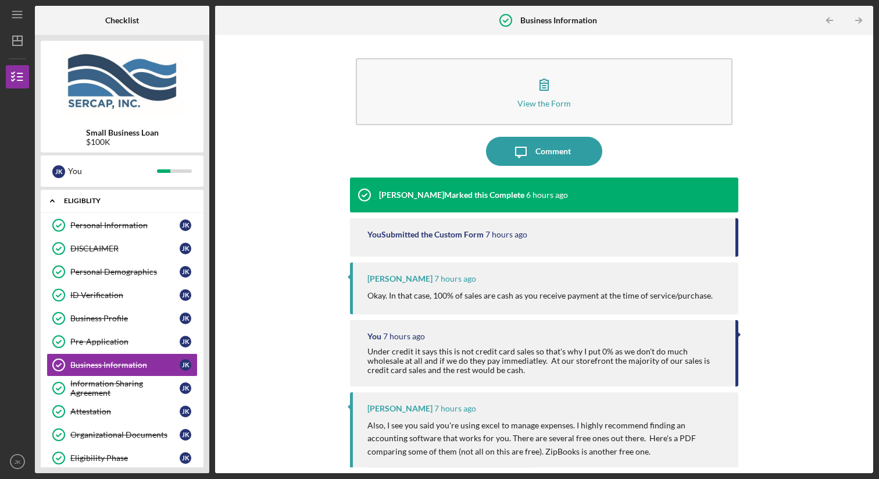
click at [106, 203] on div "Eligiblity" at bounding box center [126, 200] width 125 height 7
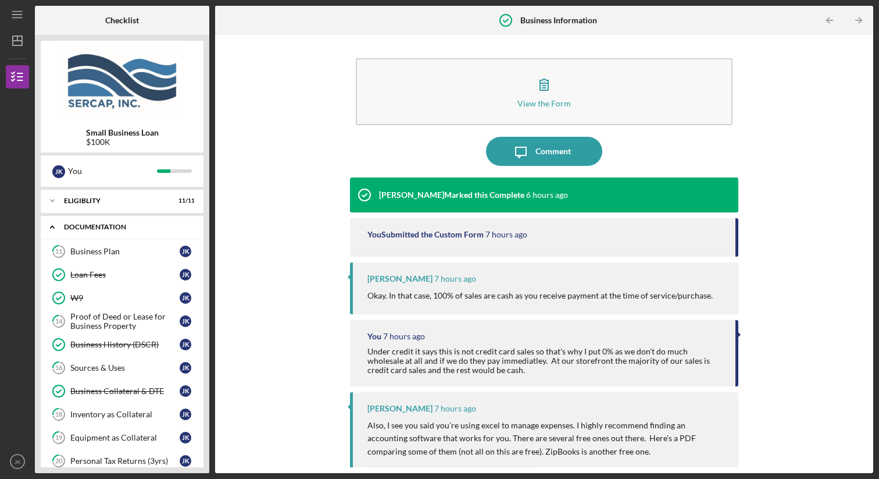
click at [106, 223] on div "Icon/Expander Documentation 10 / 26" at bounding box center [122, 227] width 163 height 24
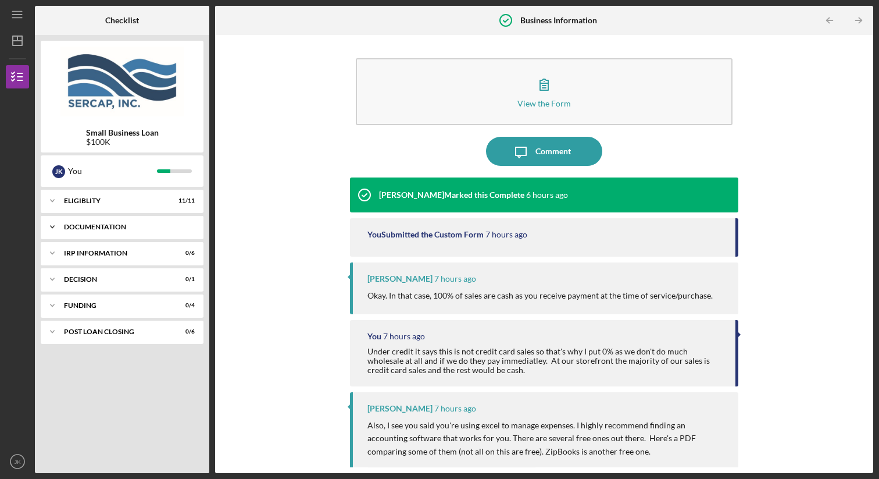
click at [90, 224] on div "Documentation" at bounding box center [126, 226] width 125 height 7
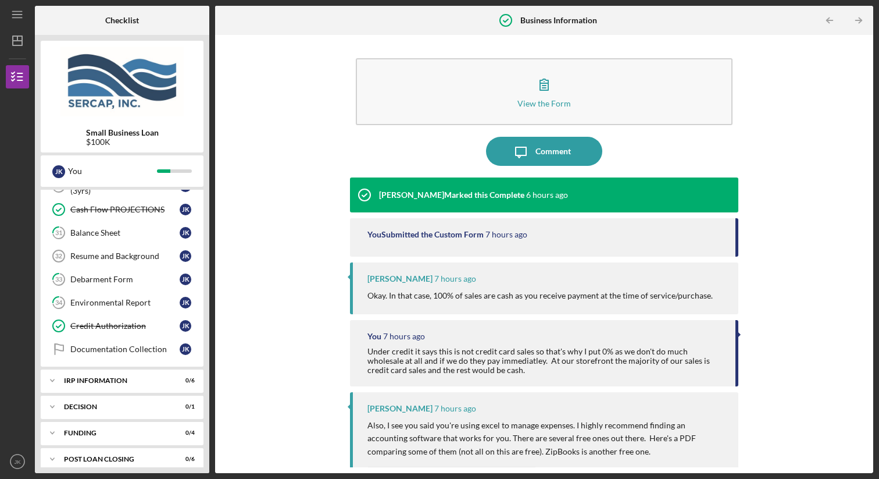
scroll to position [493, 0]
